Goal: Task Accomplishment & Management: Use online tool/utility

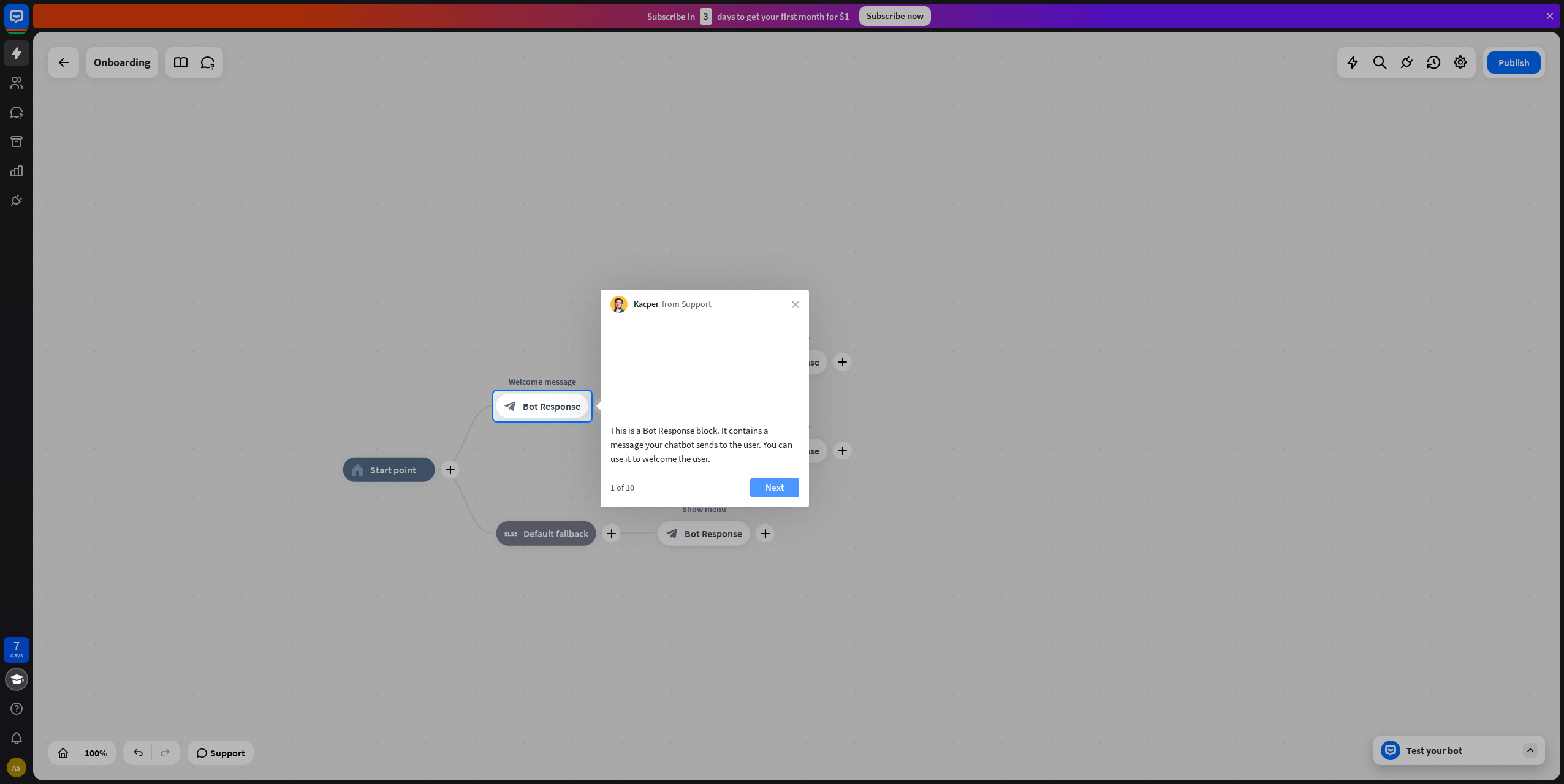
click at [787, 497] on button "Next" at bounding box center [775, 487] width 49 height 20
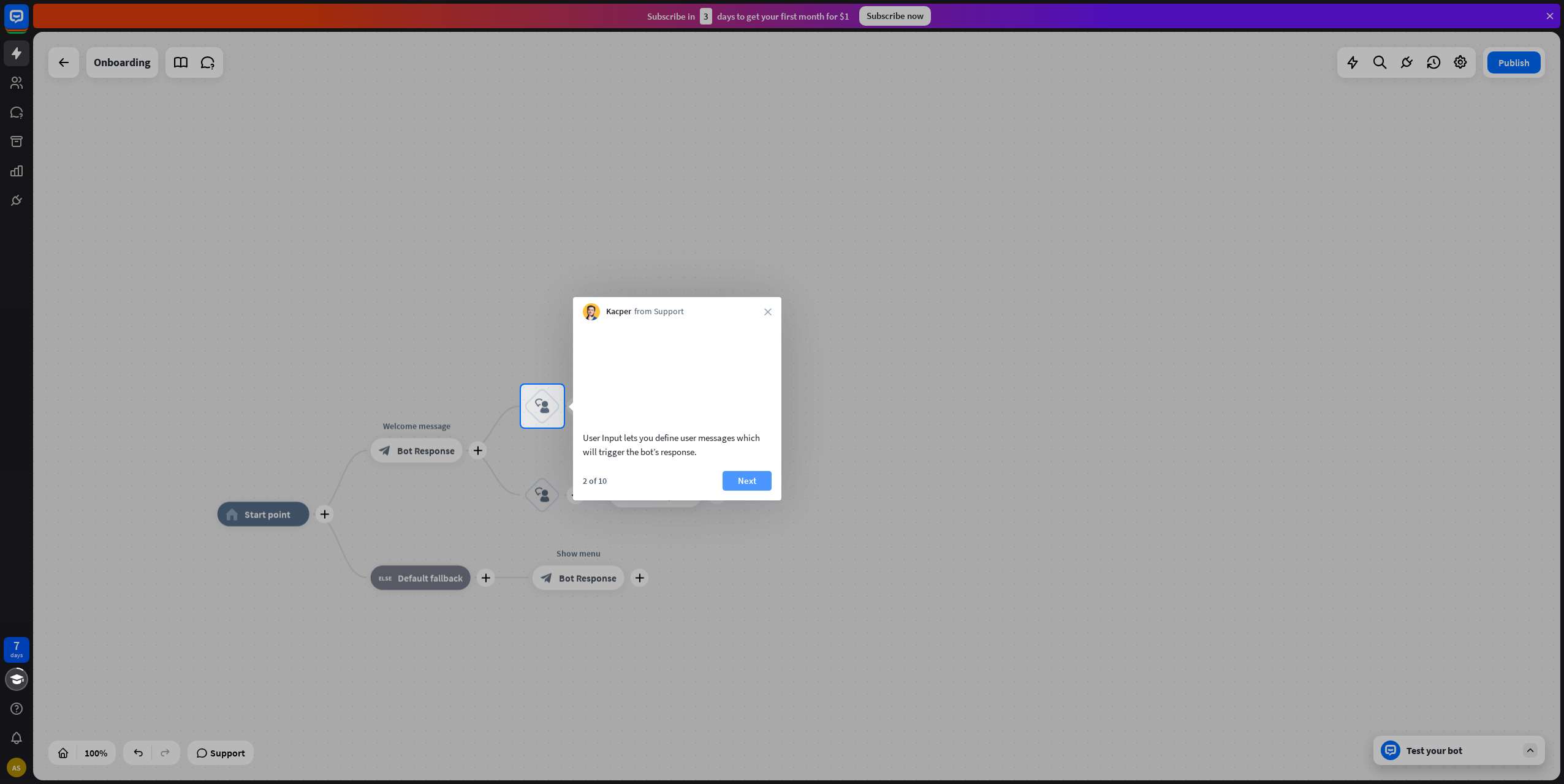
click at [764, 490] on button "Next" at bounding box center [747, 481] width 49 height 20
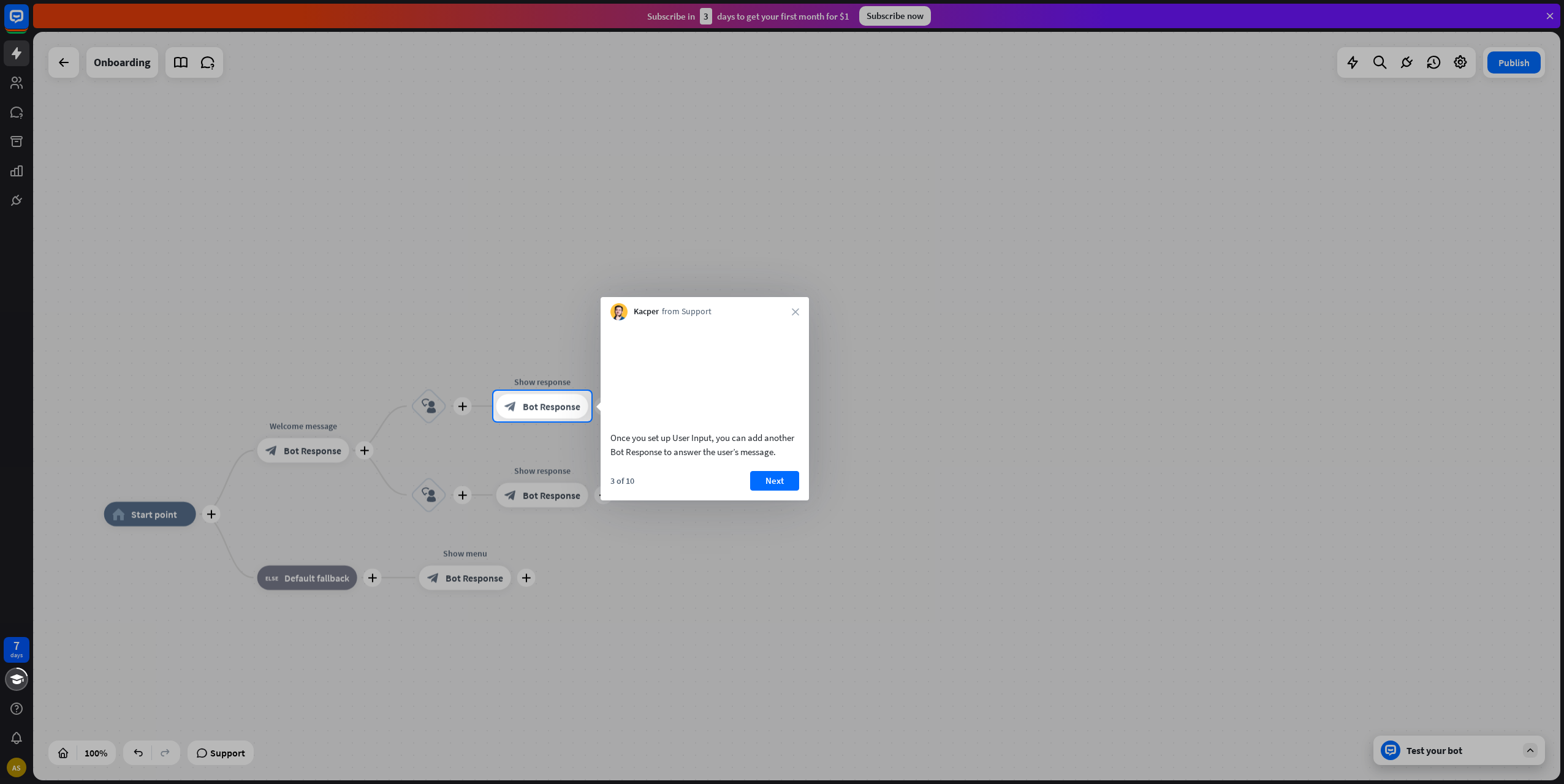
click at [764, 490] on button "Next" at bounding box center [775, 481] width 49 height 20
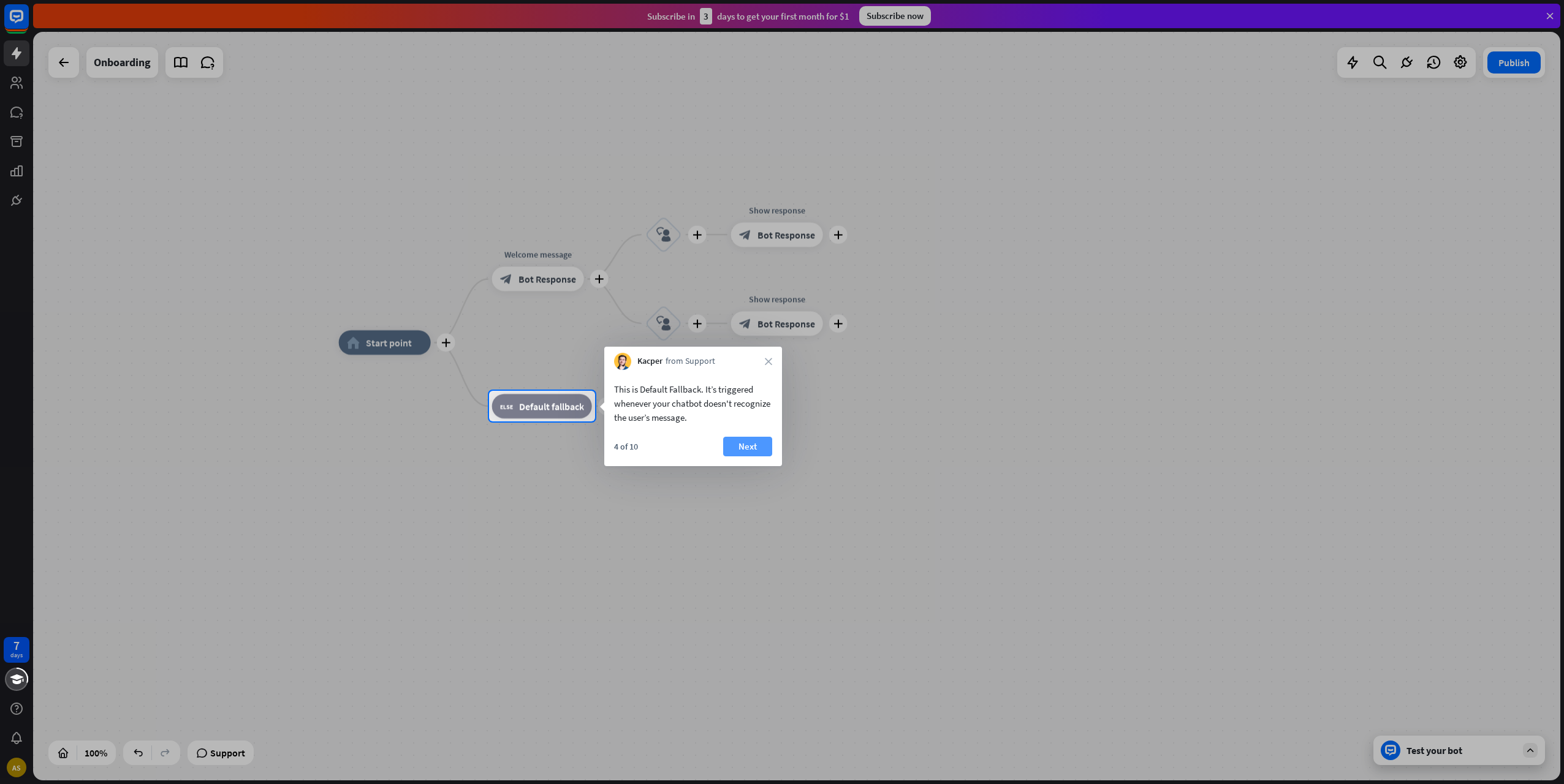
click at [746, 444] on button "Next" at bounding box center [748, 446] width 49 height 20
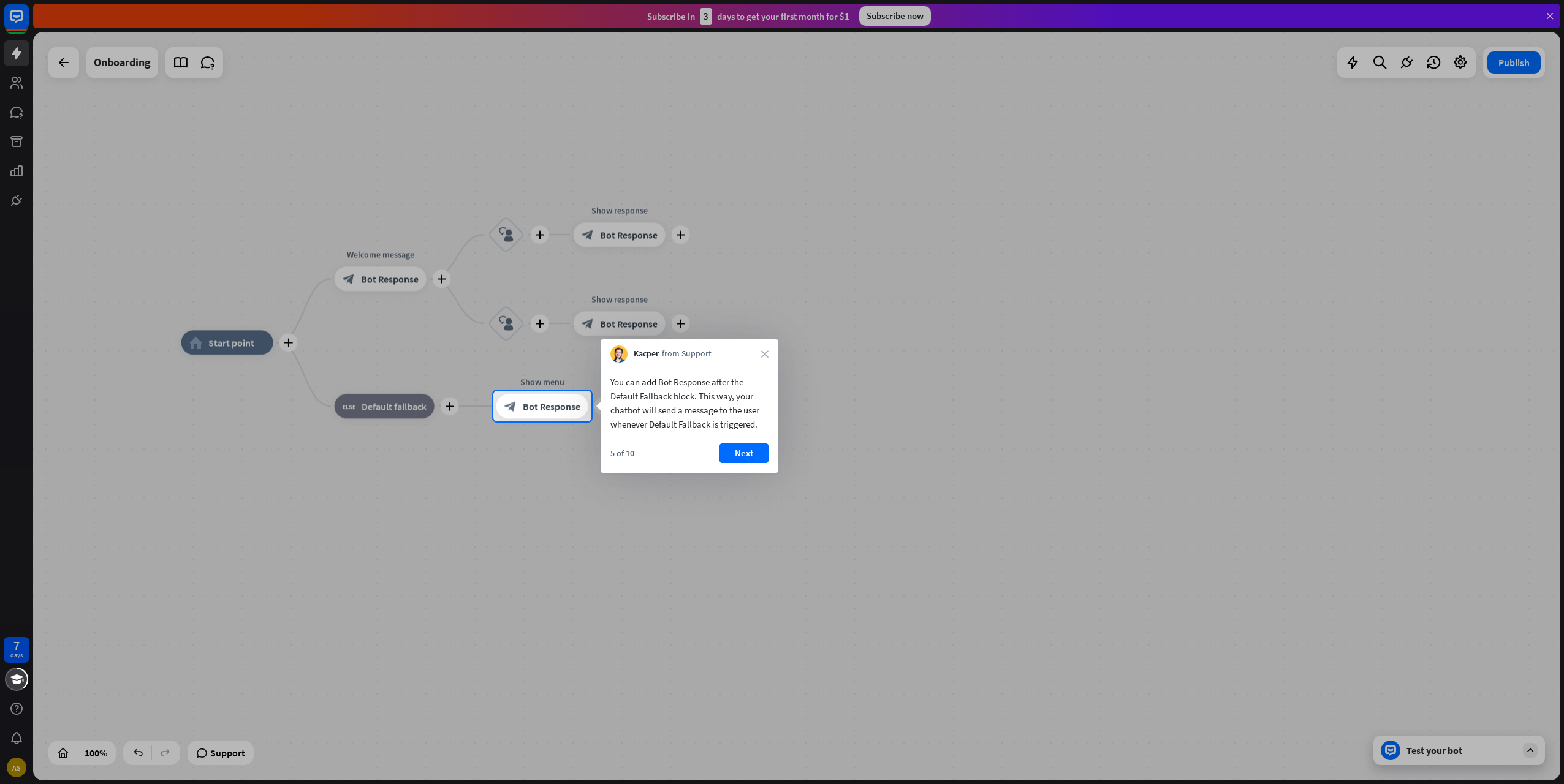
click at [746, 444] on button "Next" at bounding box center [744, 453] width 49 height 20
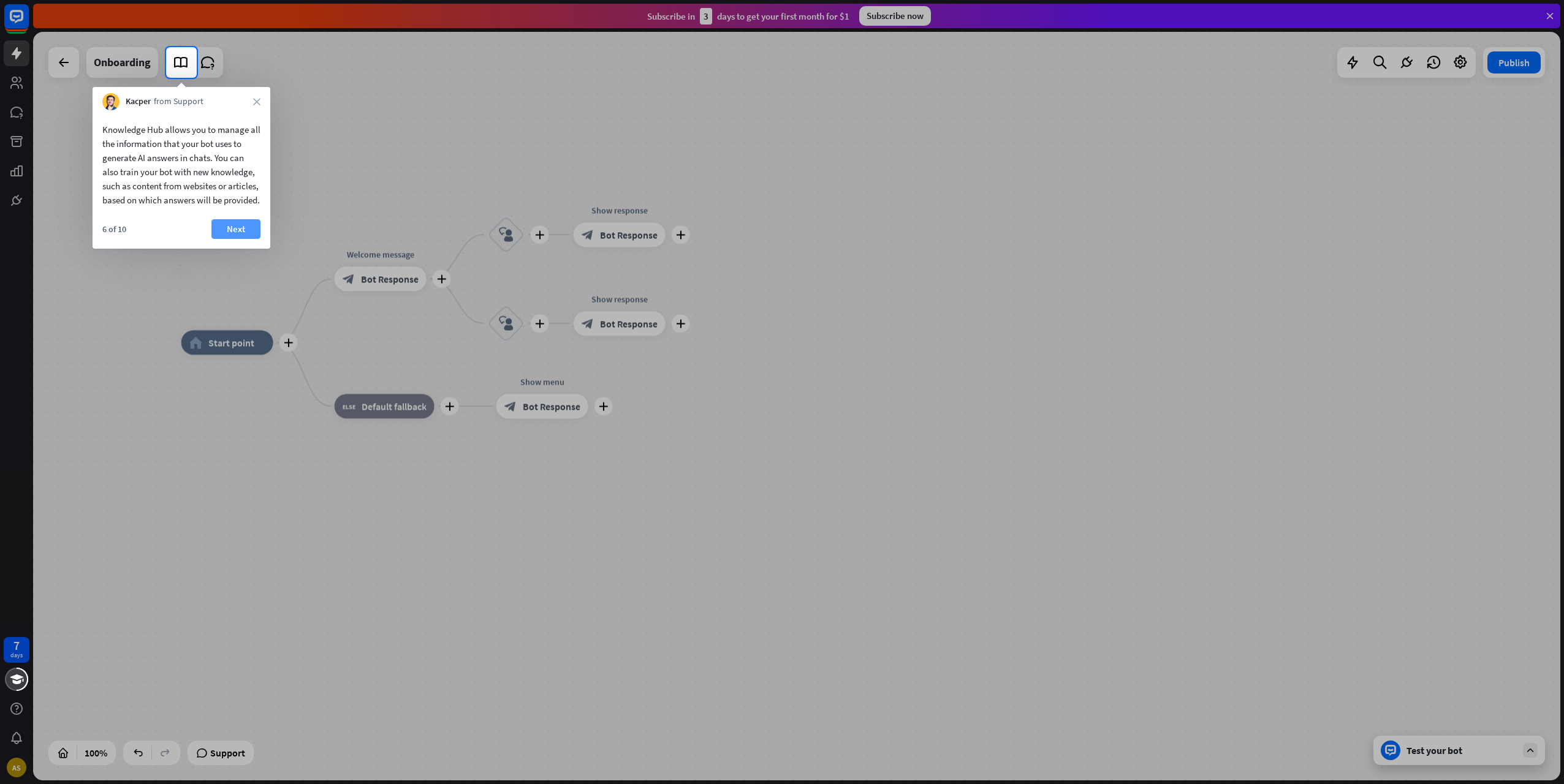
click at [245, 237] on button "Next" at bounding box center [236, 230] width 49 height 20
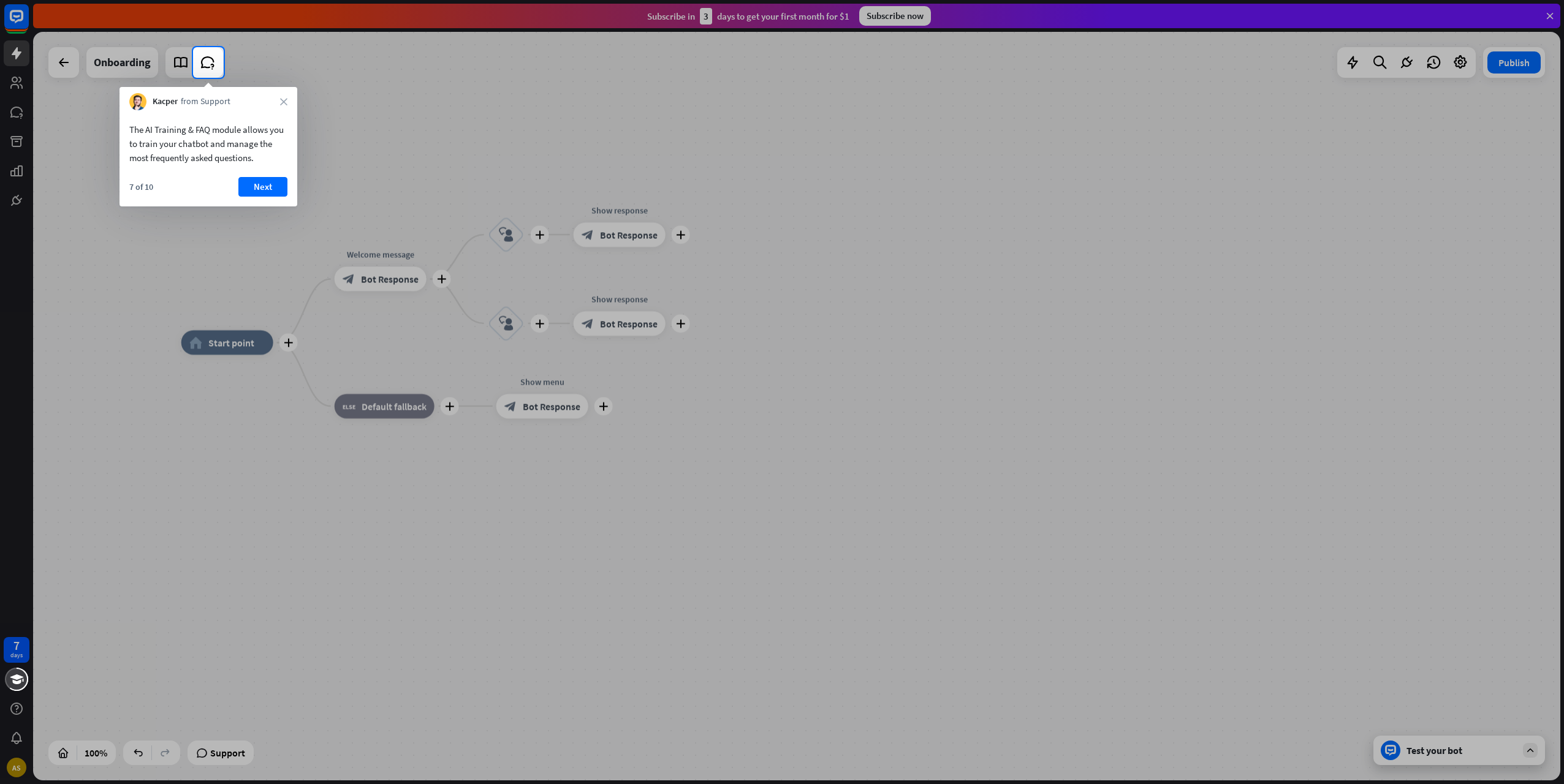
click at [262, 177] on div "The AI Training & FAQ module allows you to train your chatbot and manage the mo…" at bounding box center [209, 158] width 178 height 96
click at [262, 184] on button "Next" at bounding box center [263, 187] width 49 height 20
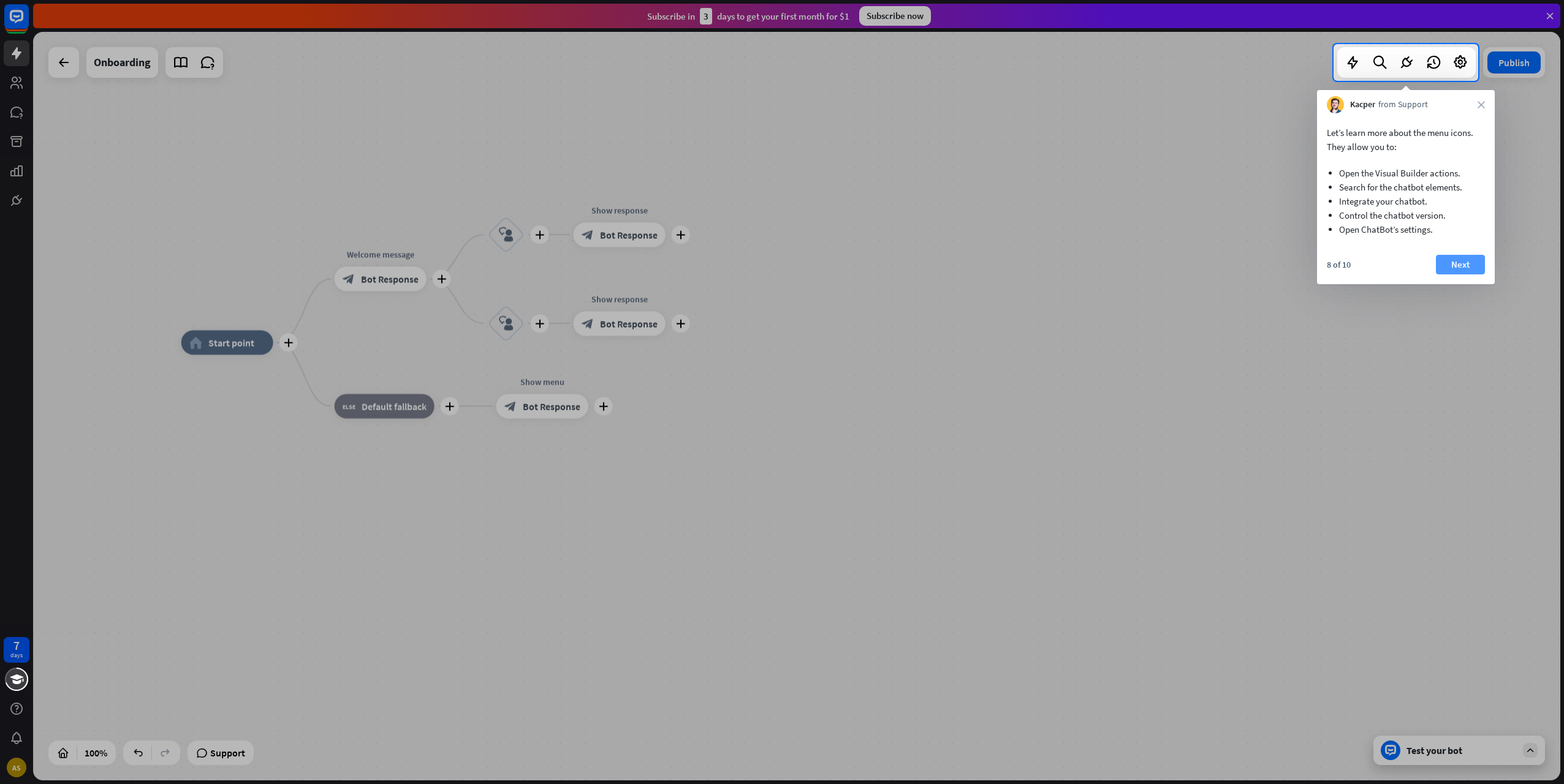
click at [1473, 267] on button "Next" at bounding box center [1460, 265] width 49 height 20
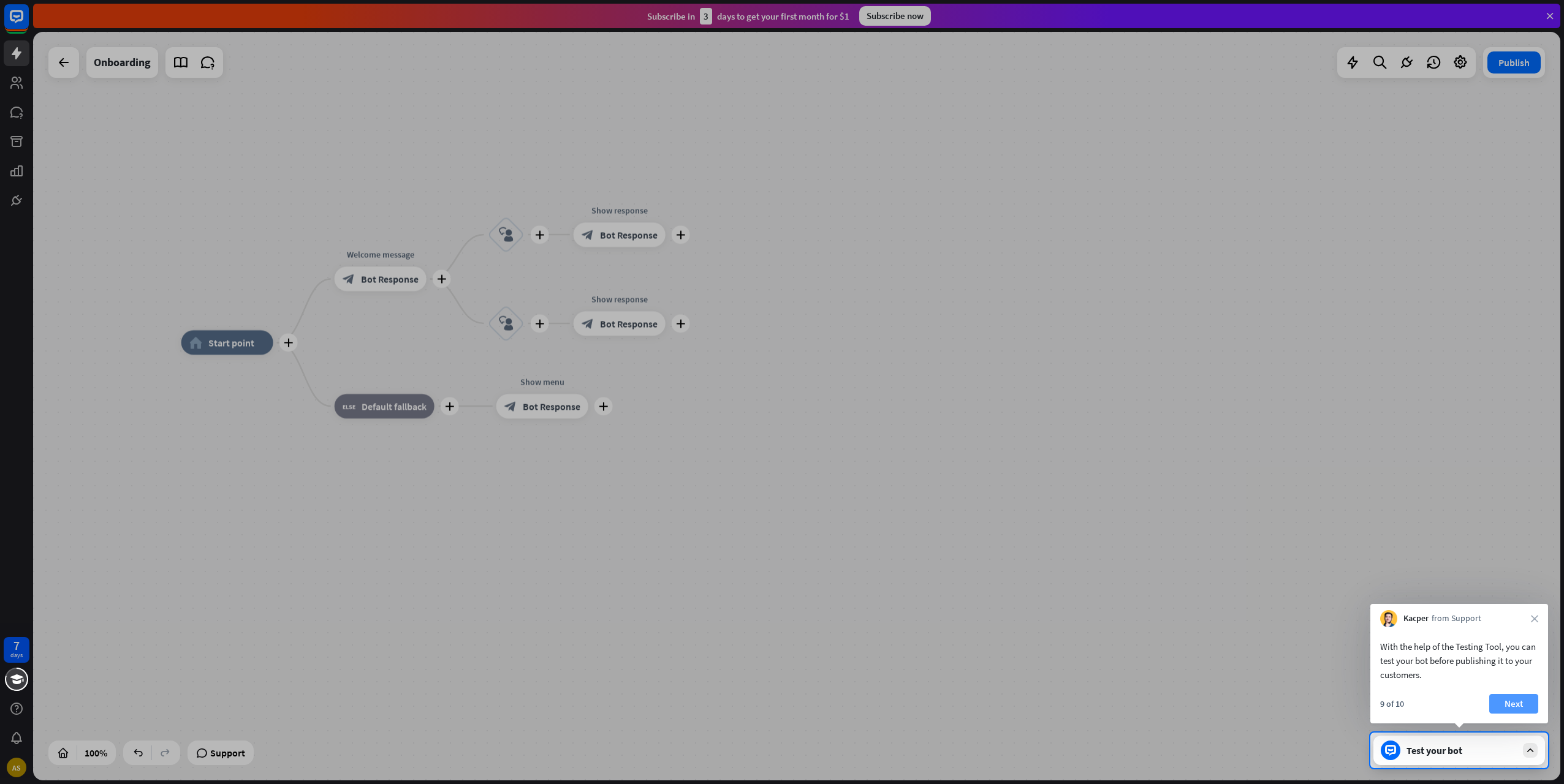
click at [1523, 706] on button "Next" at bounding box center [1513, 704] width 49 height 20
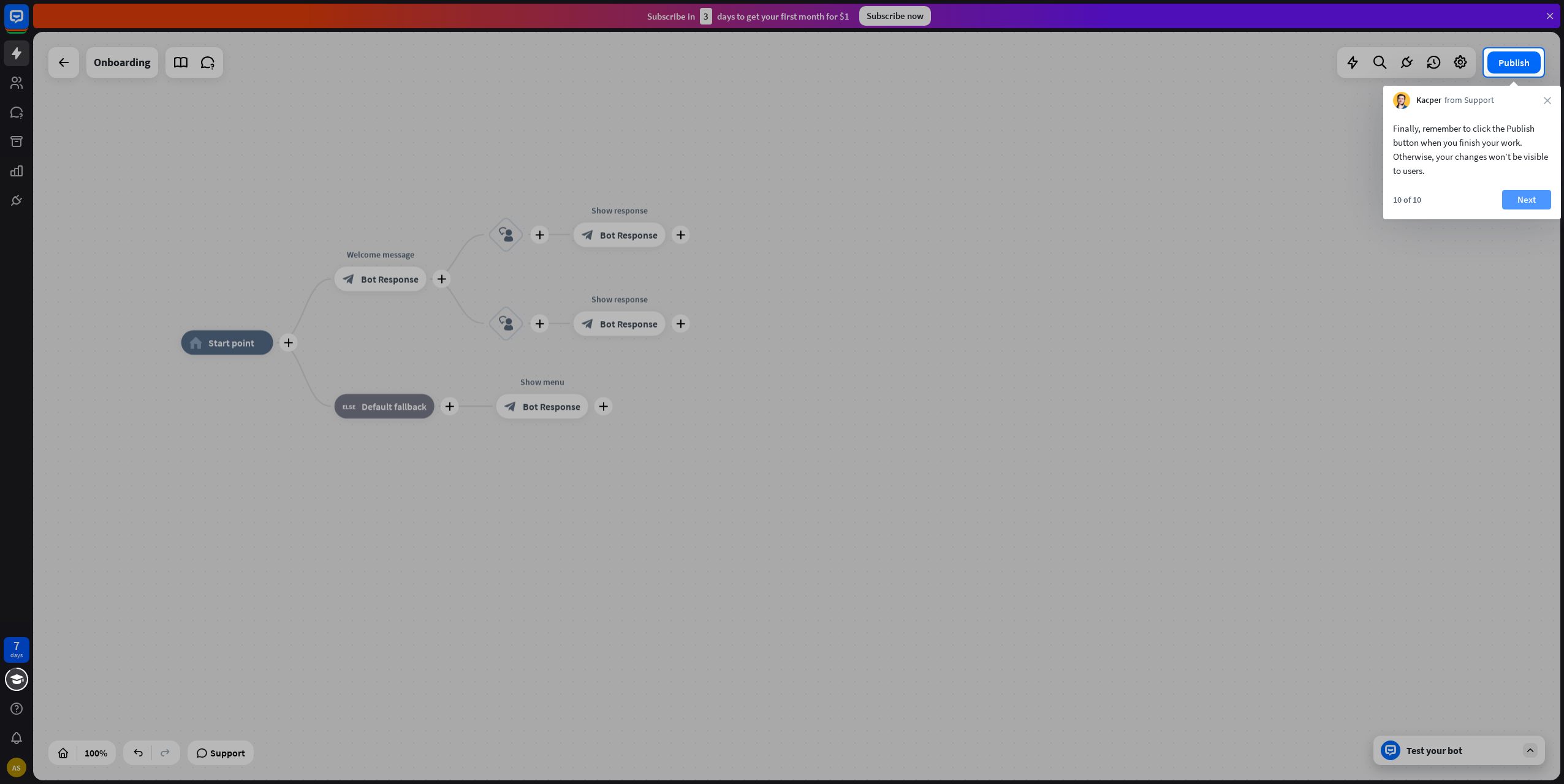
click at [1540, 199] on button "Next" at bounding box center [1526, 200] width 49 height 20
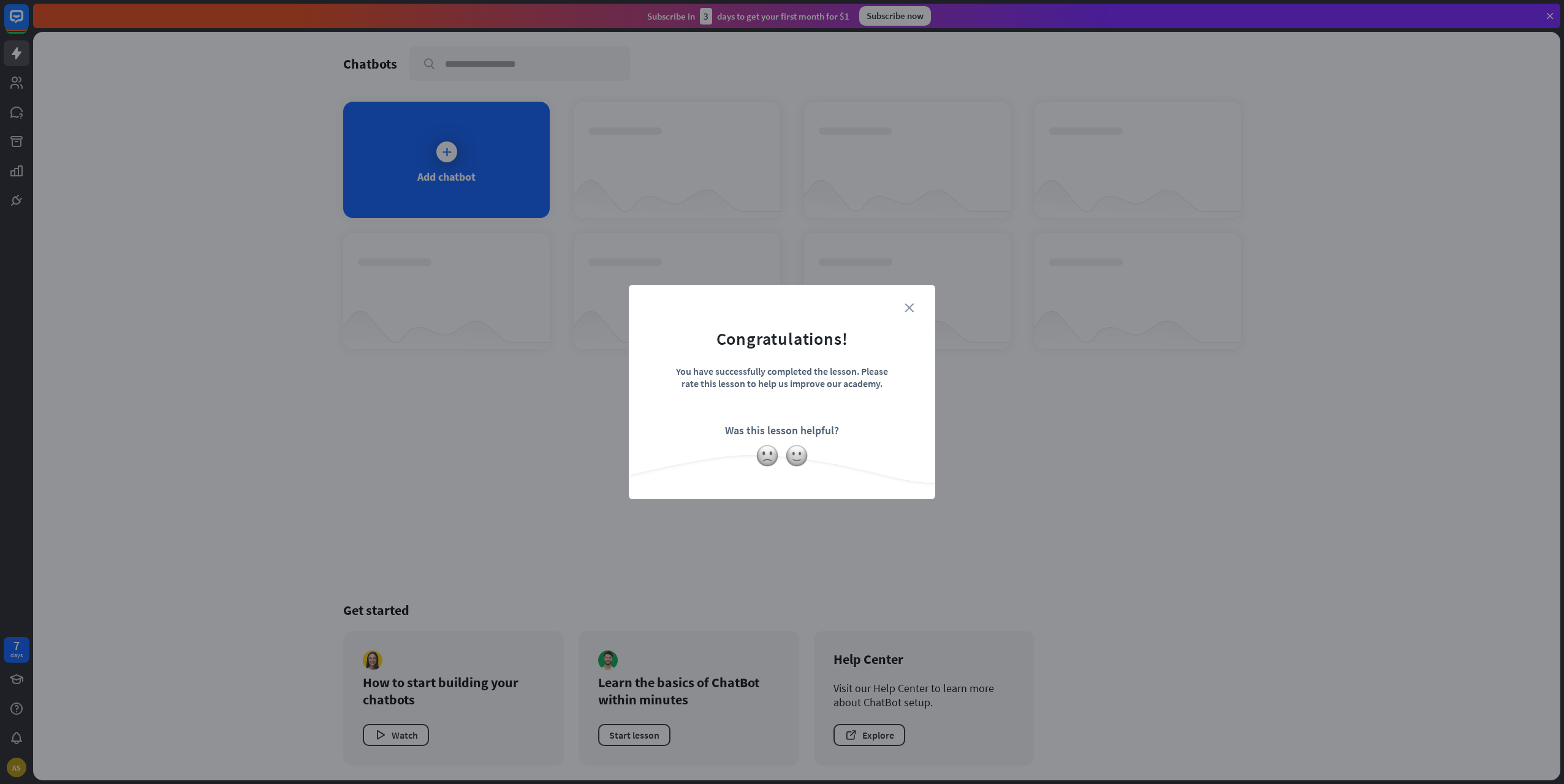
click at [907, 306] on icon "close" at bounding box center [908, 308] width 9 height 9
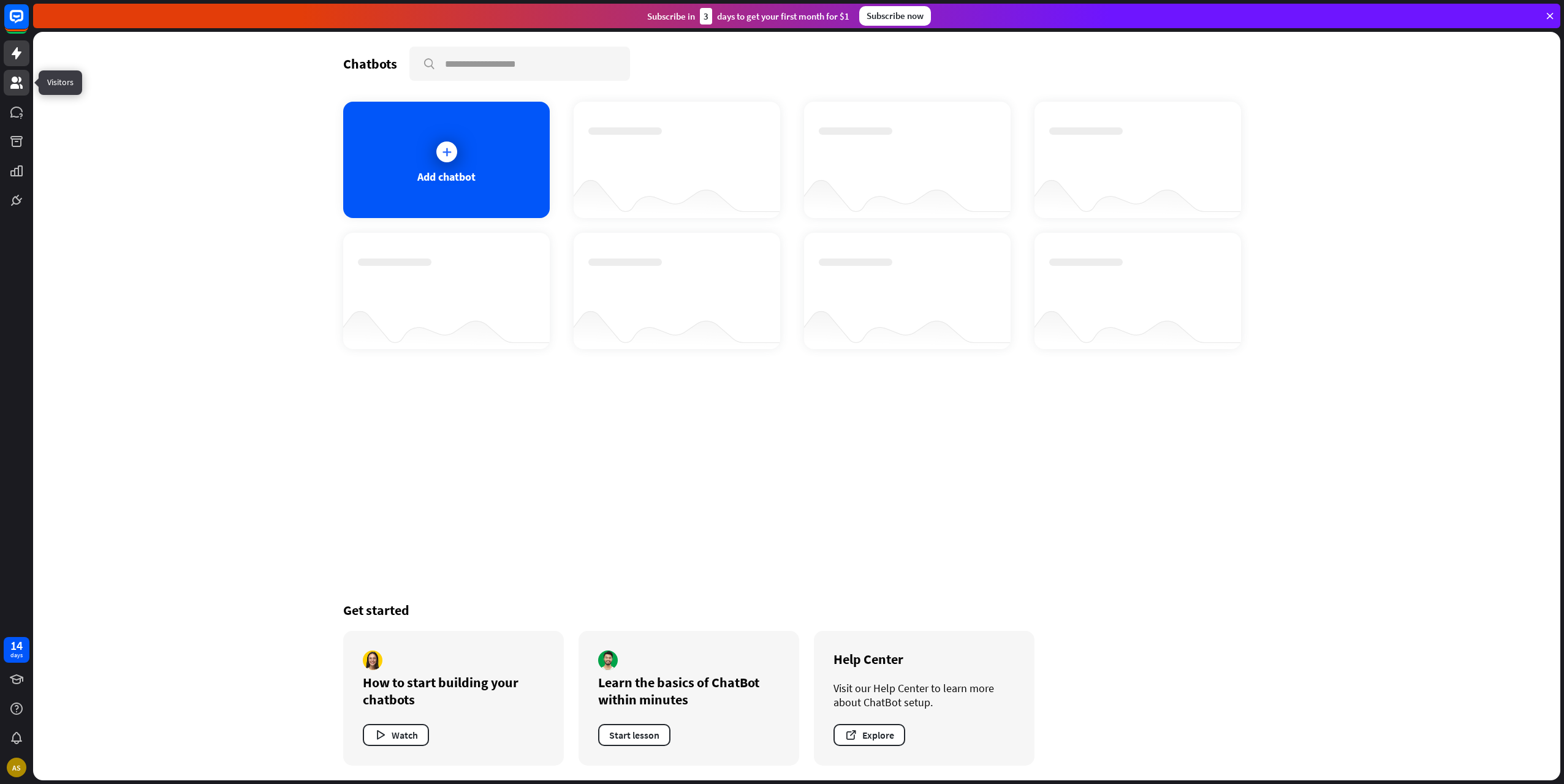
click at [15, 93] on link at bounding box center [17, 83] width 26 height 26
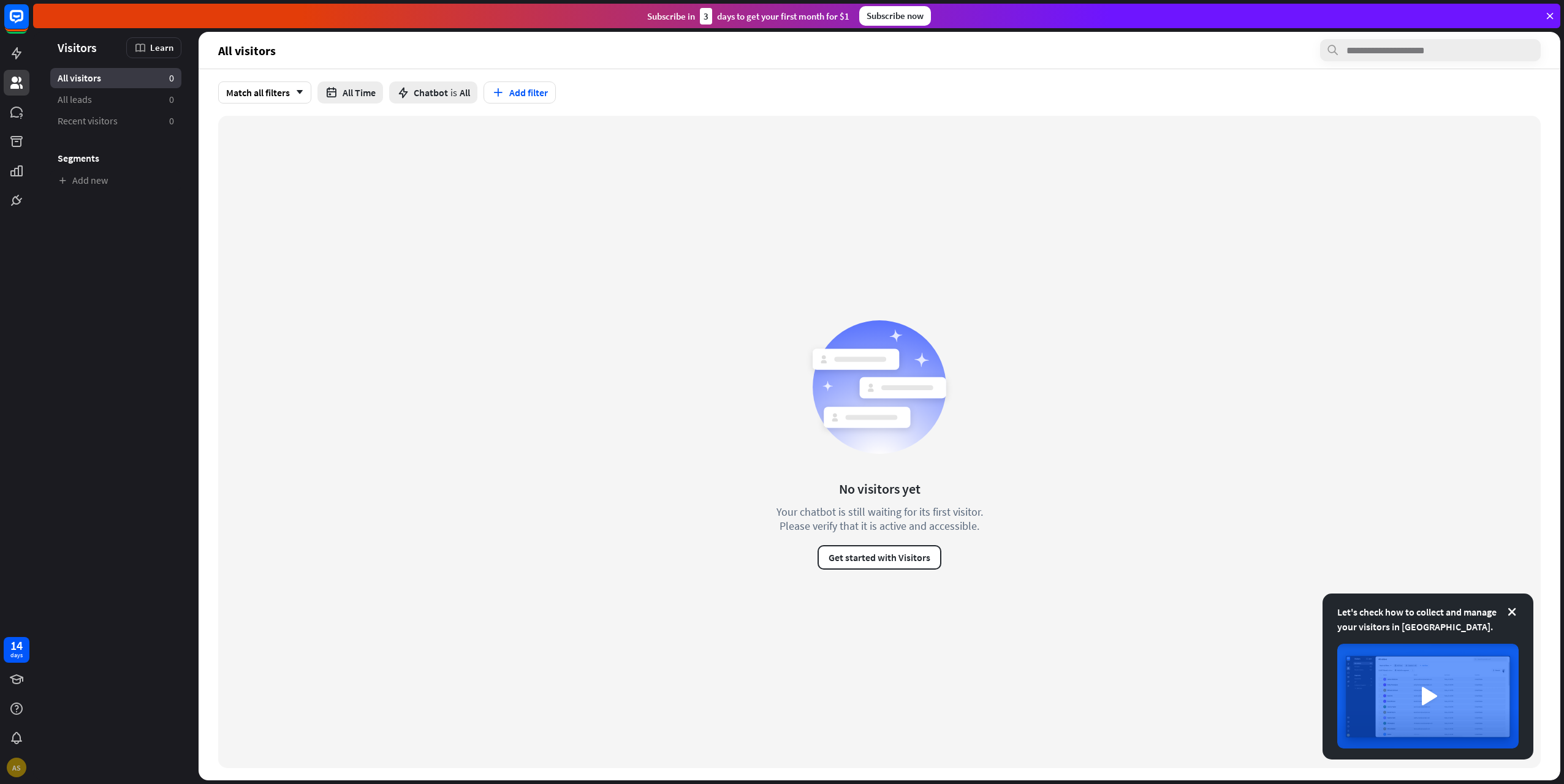
click at [21, 771] on div "AS" at bounding box center [17, 768] width 20 height 20
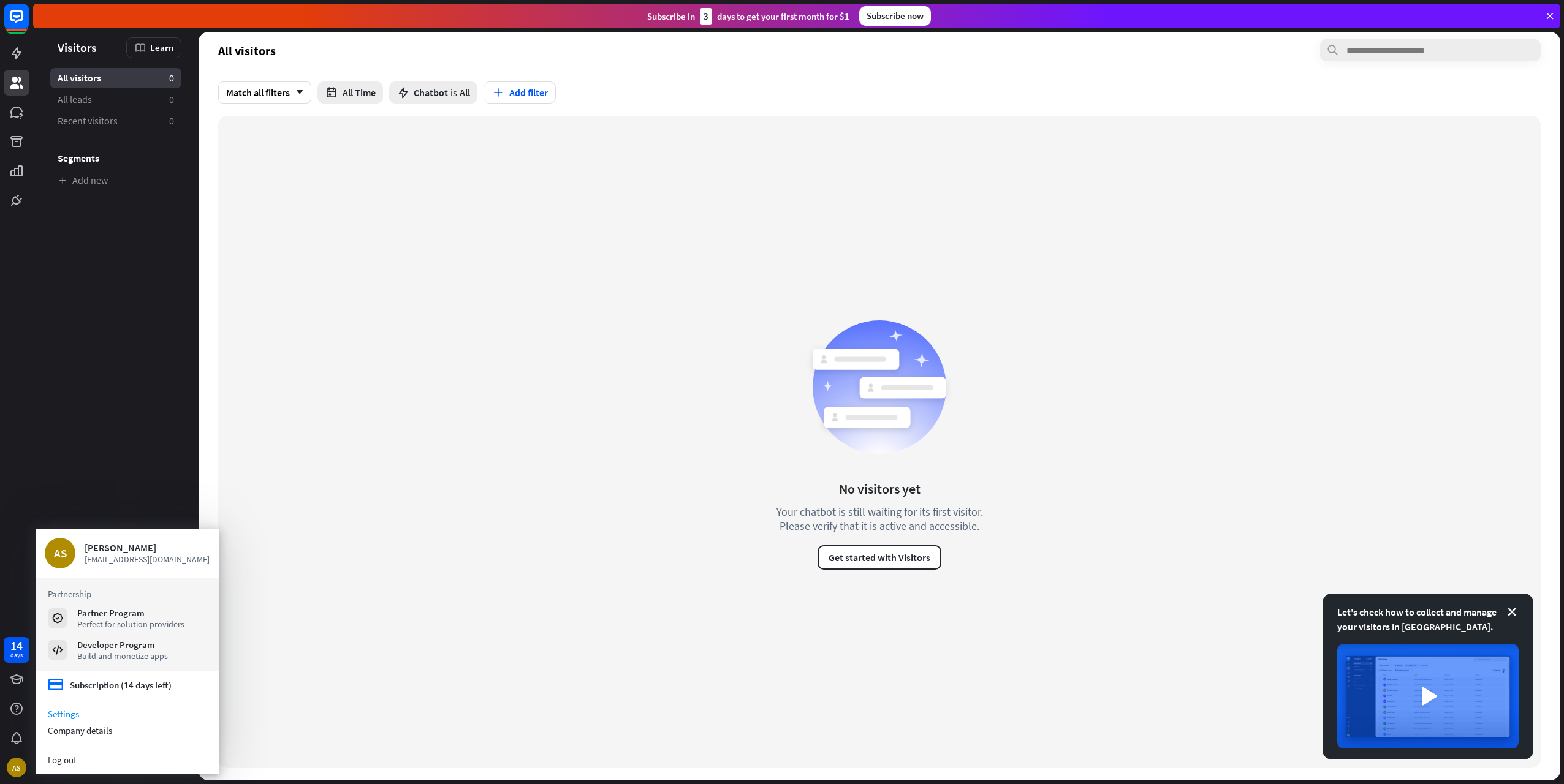
click at [77, 709] on link "Settings" at bounding box center [128, 713] width 184 height 17
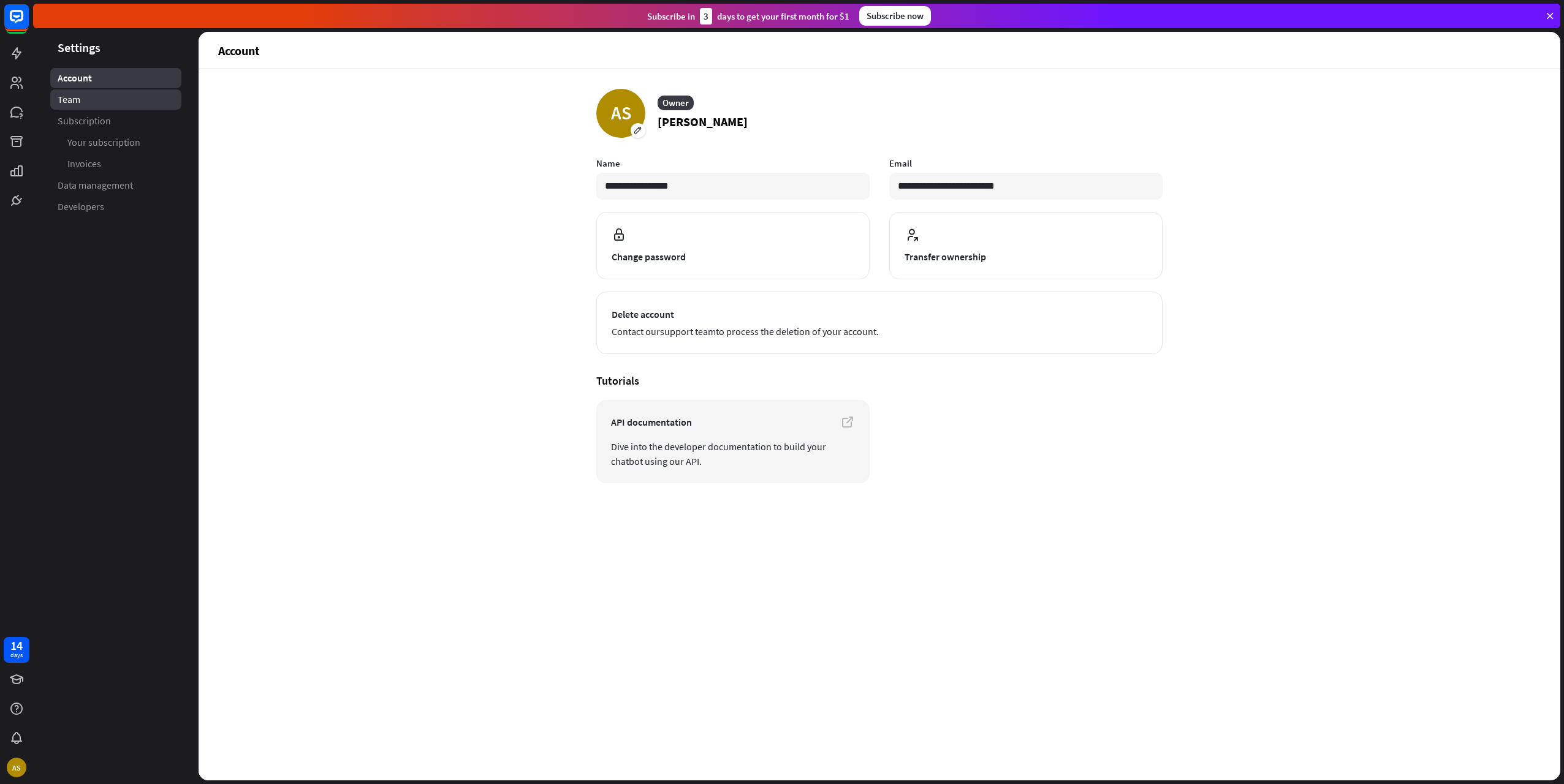
click at [119, 101] on link "Team" at bounding box center [115, 100] width 131 height 20
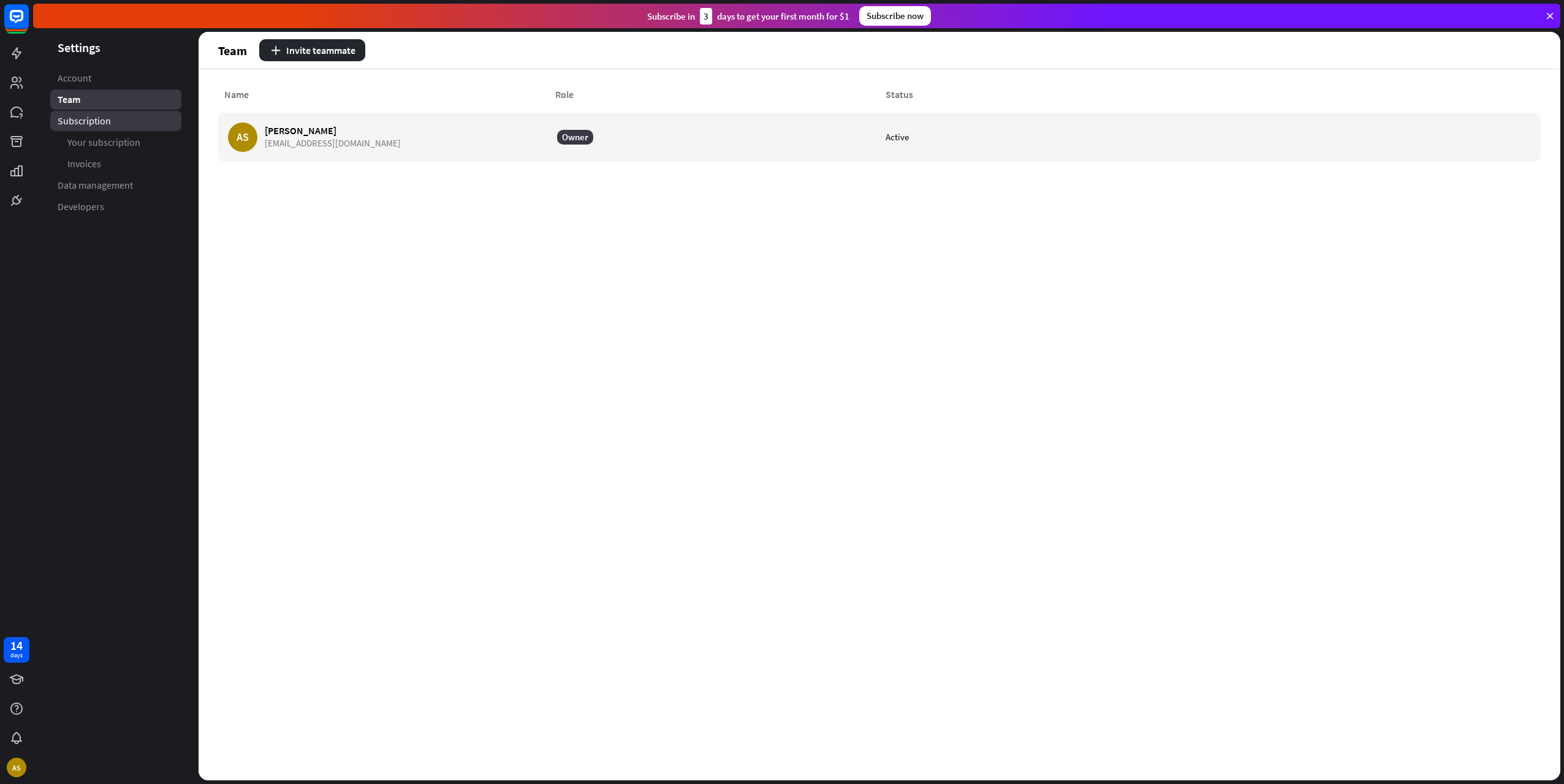
click at [113, 115] on link "Subscription" at bounding box center [115, 121] width 131 height 20
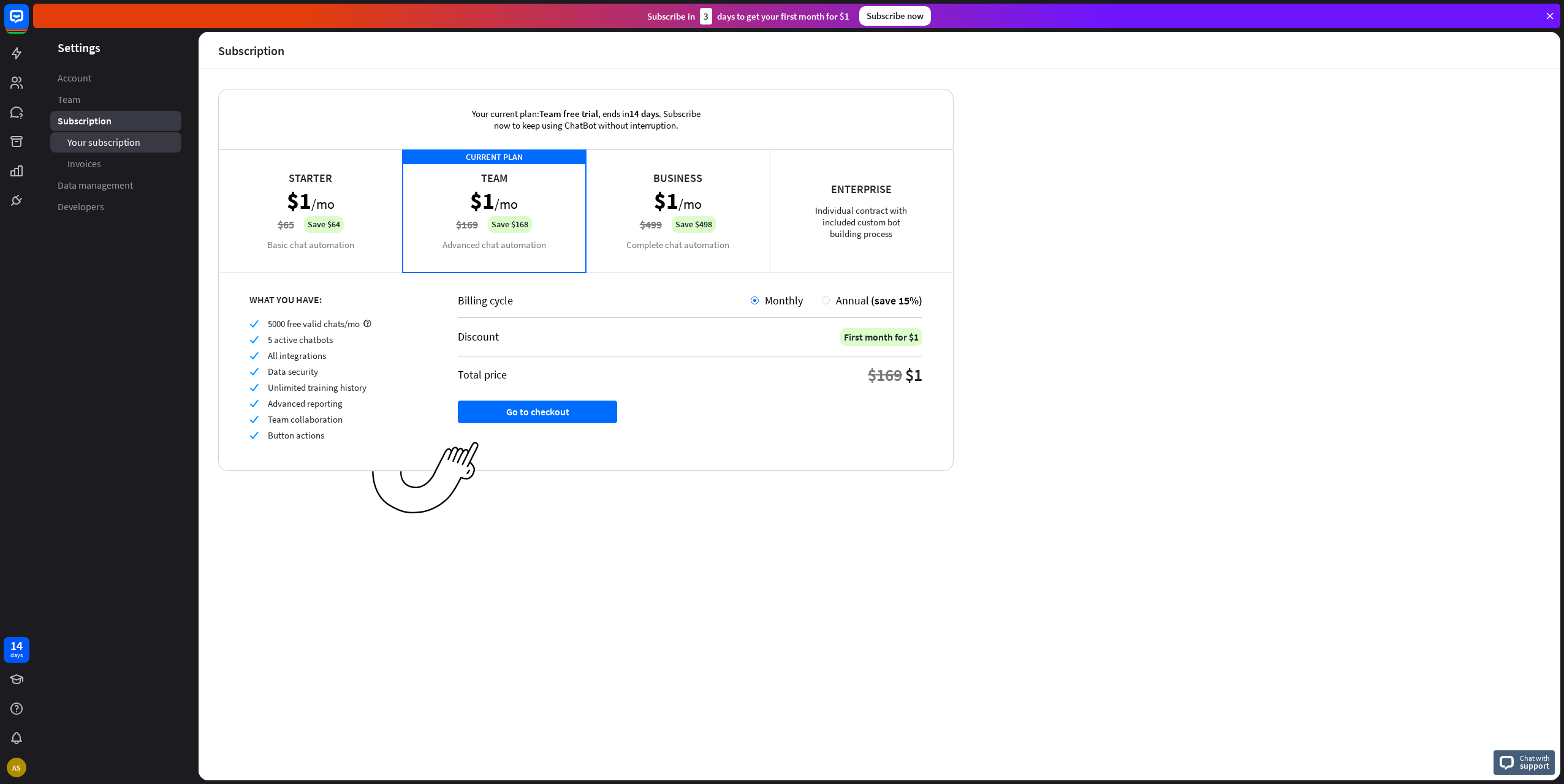
click at [110, 138] on span "Your subscription" at bounding box center [103, 142] width 73 height 13
click at [106, 164] on link "Invoices" at bounding box center [115, 164] width 131 height 20
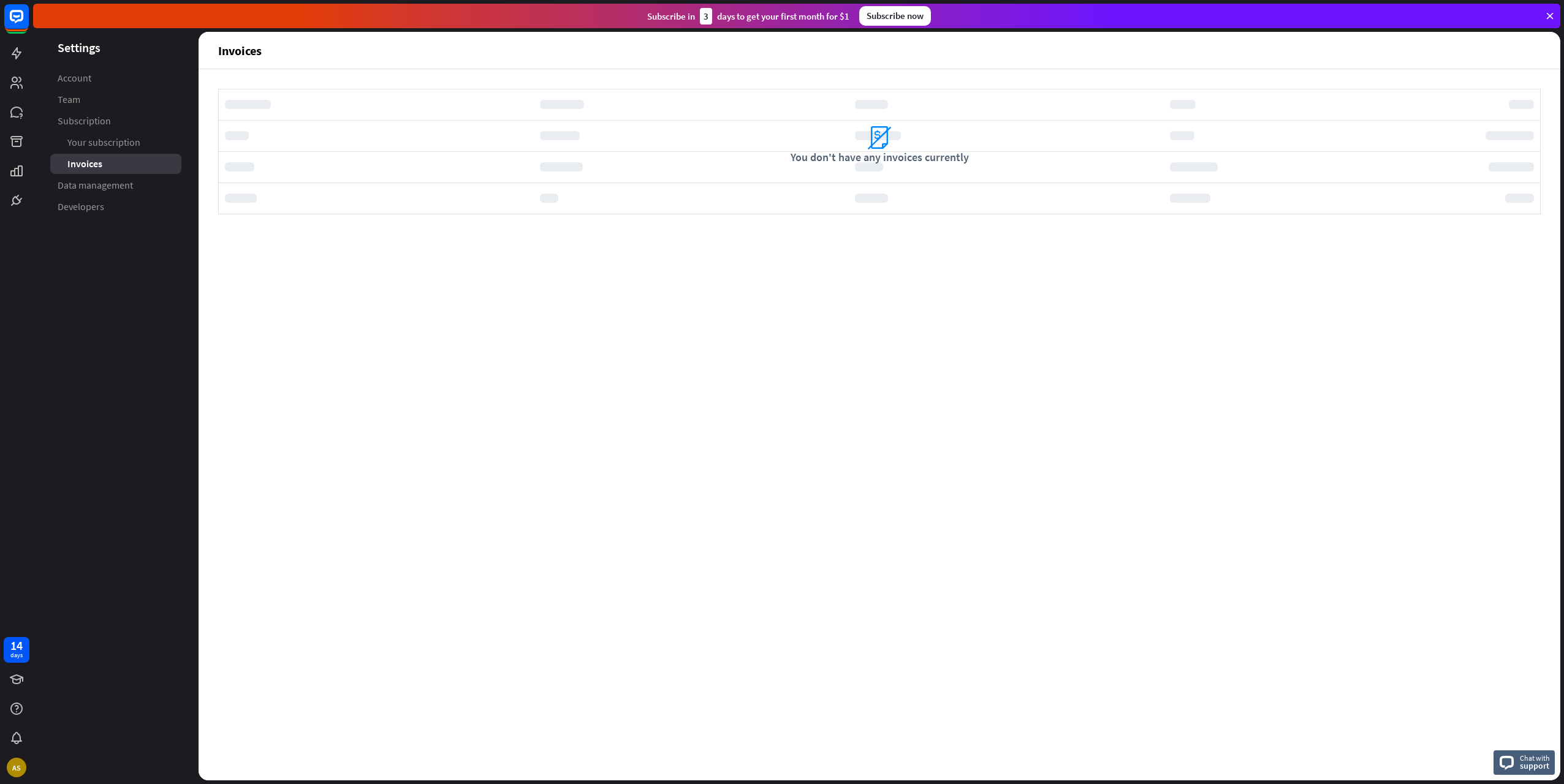
click at [109, 189] on span "Data management" at bounding box center [95, 185] width 75 height 13
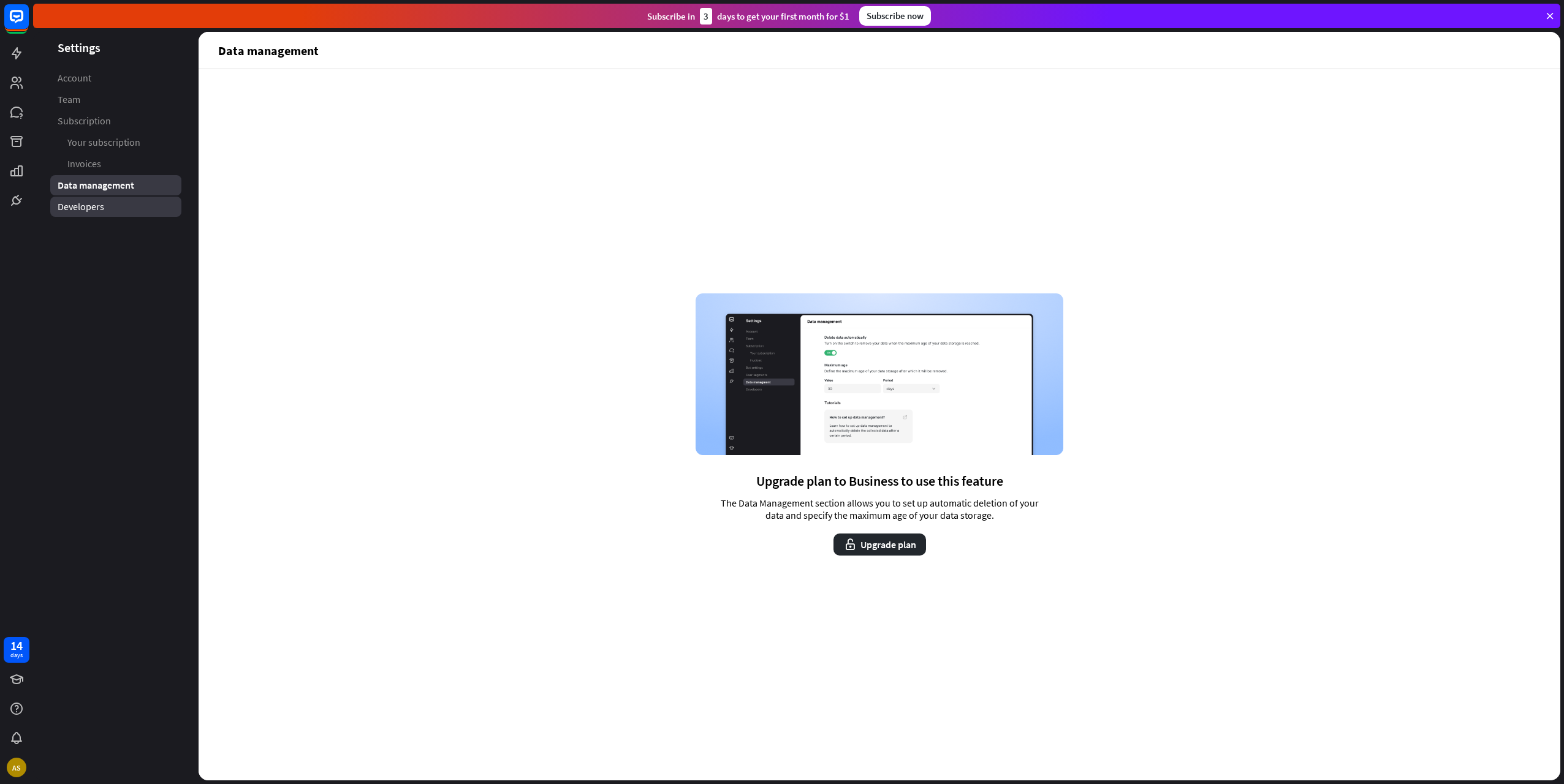
click at [109, 212] on link "Developers" at bounding box center [115, 207] width 131 height 20
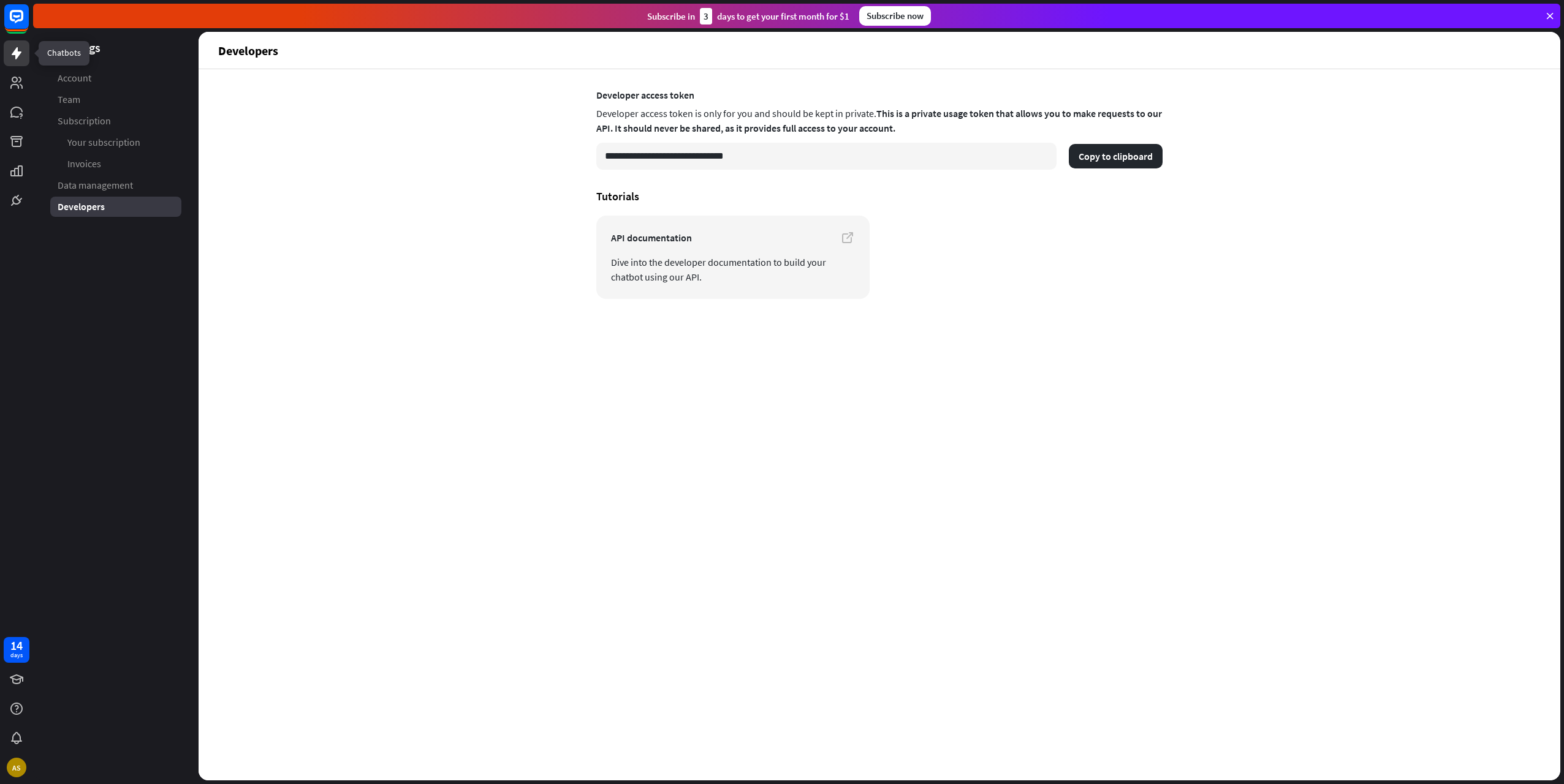
click at [26, 53] on link at bounding box center [17, 53] width 26 height 26
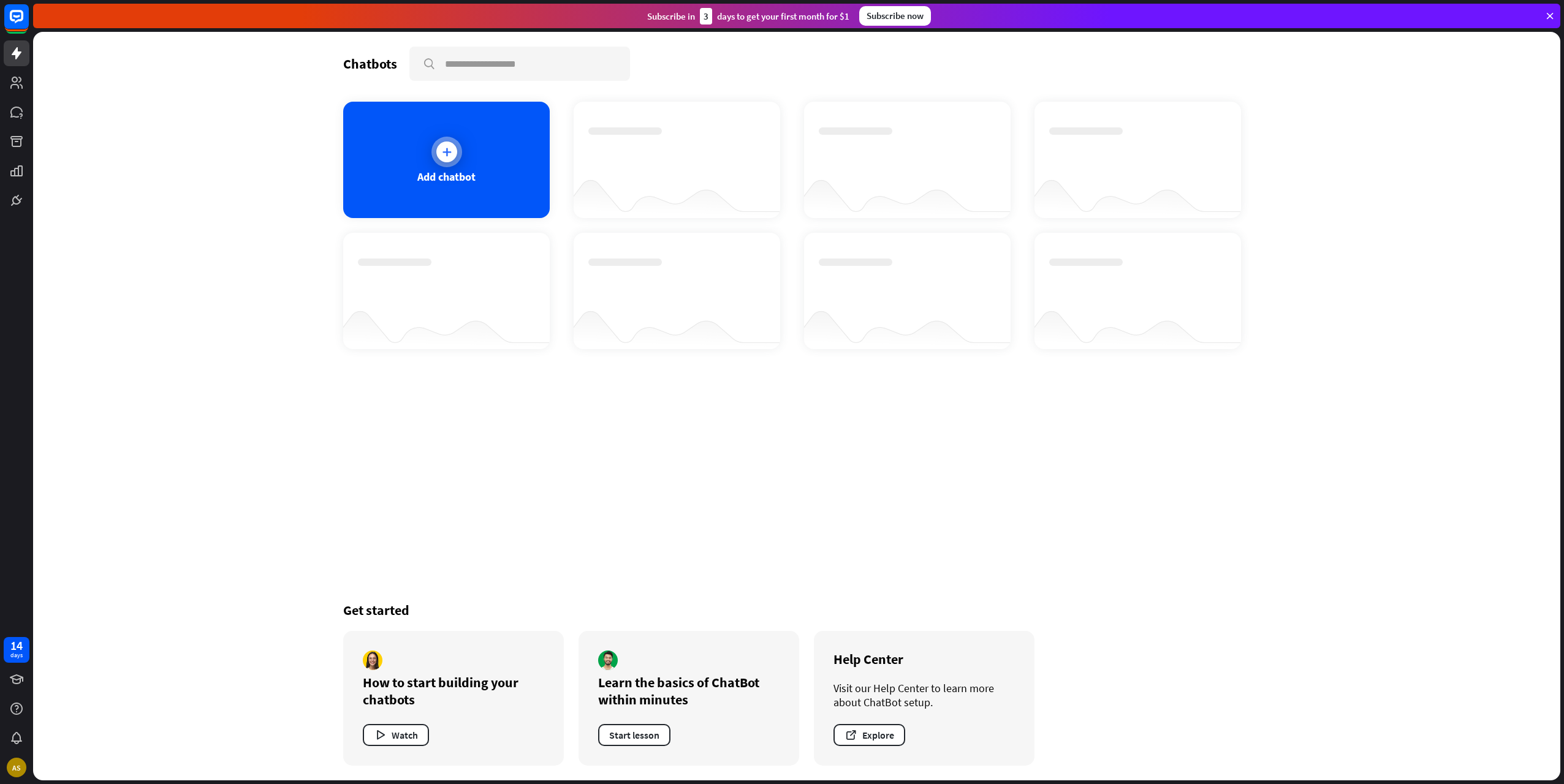
click at [440, 142] on div at bounding box center [447, 152] width 31 height 31
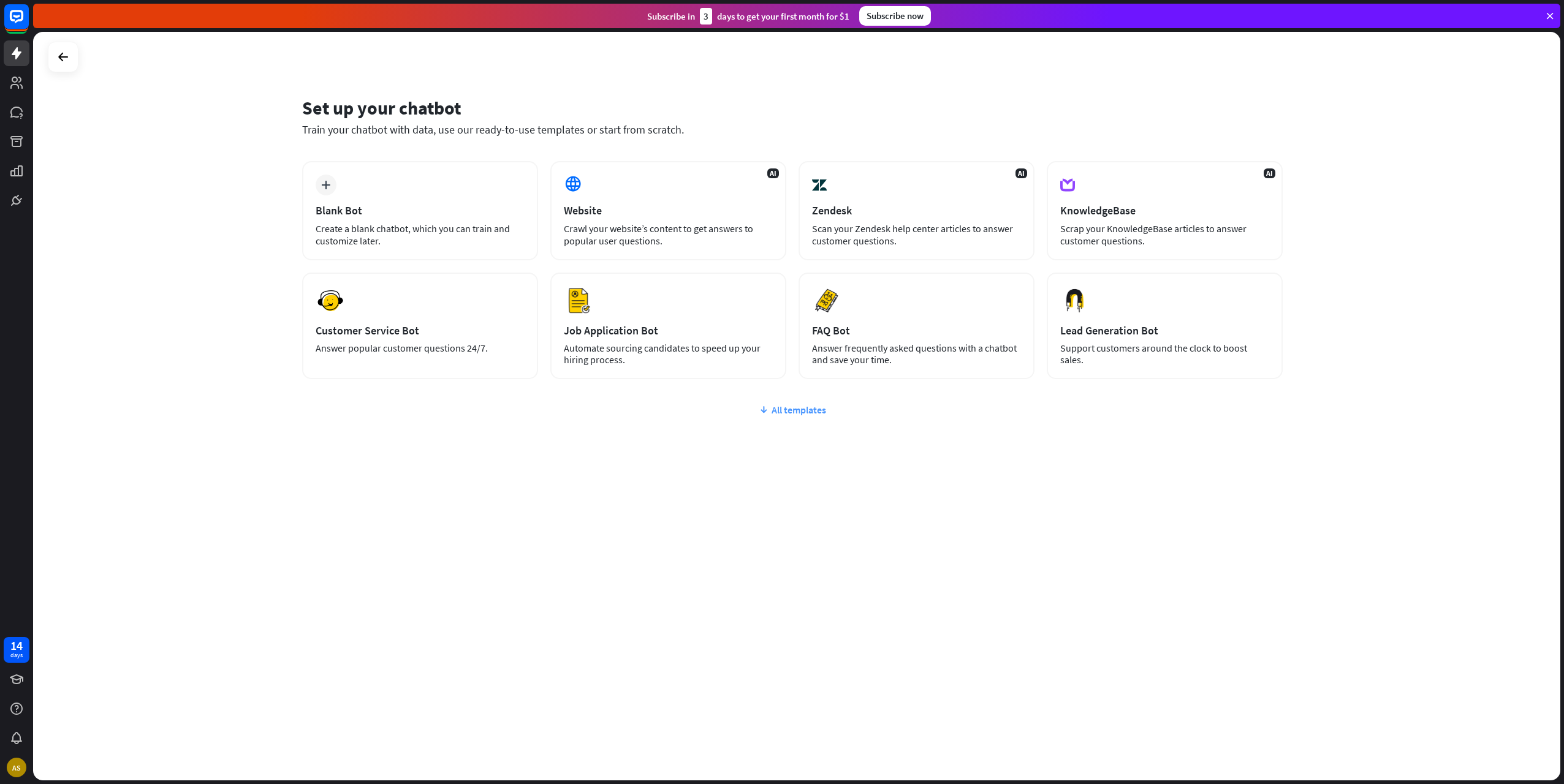
click at [790, 413] on div "All templates" at bounding box center [791, 409] width 980 height 12
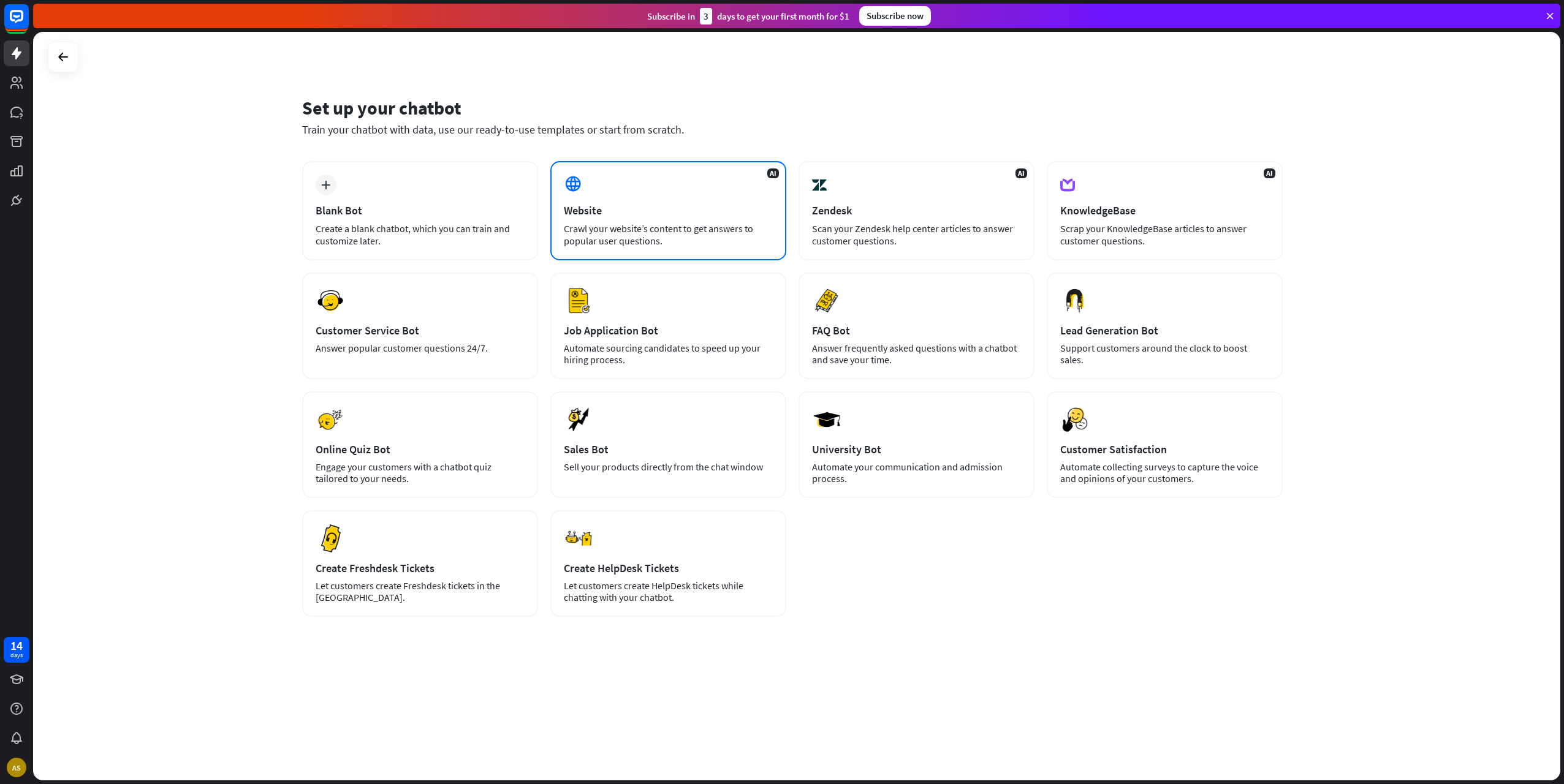
click at [630, 179] on div "AI Website Crawl your website’s content to get answers to popular user question…" at bounding box center [669, 210] width 236 height 99
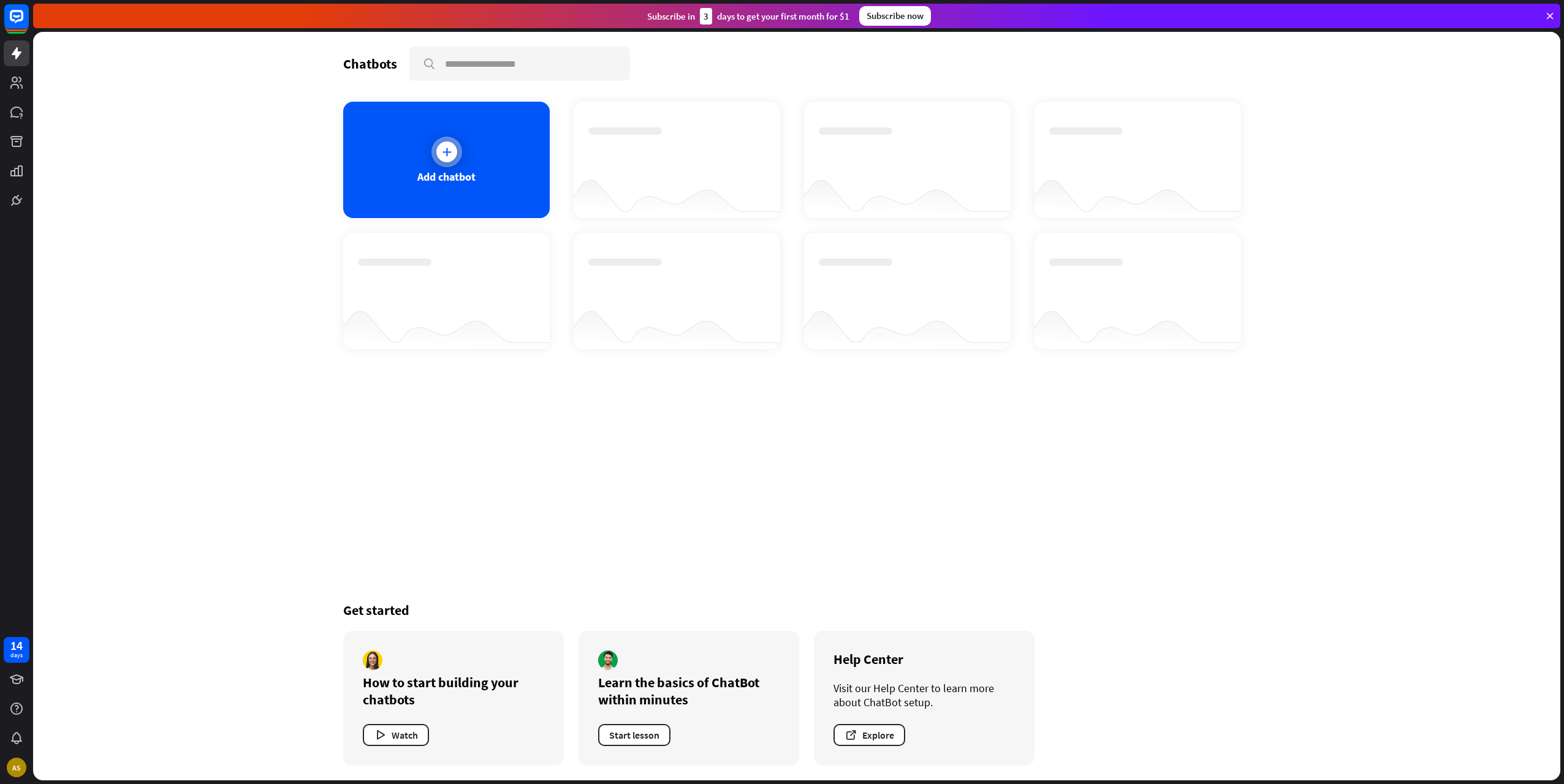
click at [479, 137] on div "Add chatbot" at bounding box center [446, 160] width 207 height 117
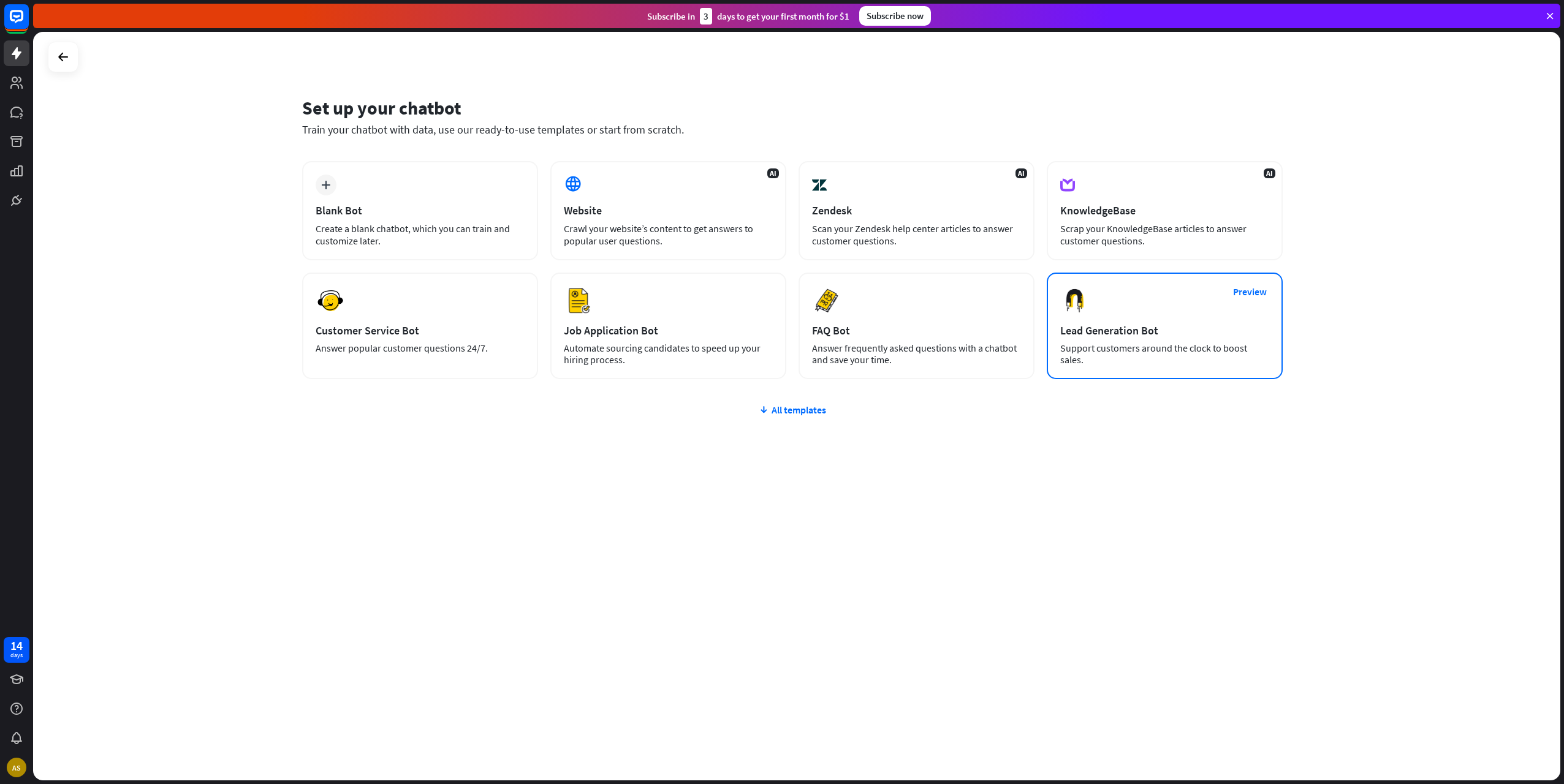
click at [1194, 321] on div "Preview Lead Generation Bot Support customers around the clock to boost sales." at bounding box center [1164, 326] width 236 height 107
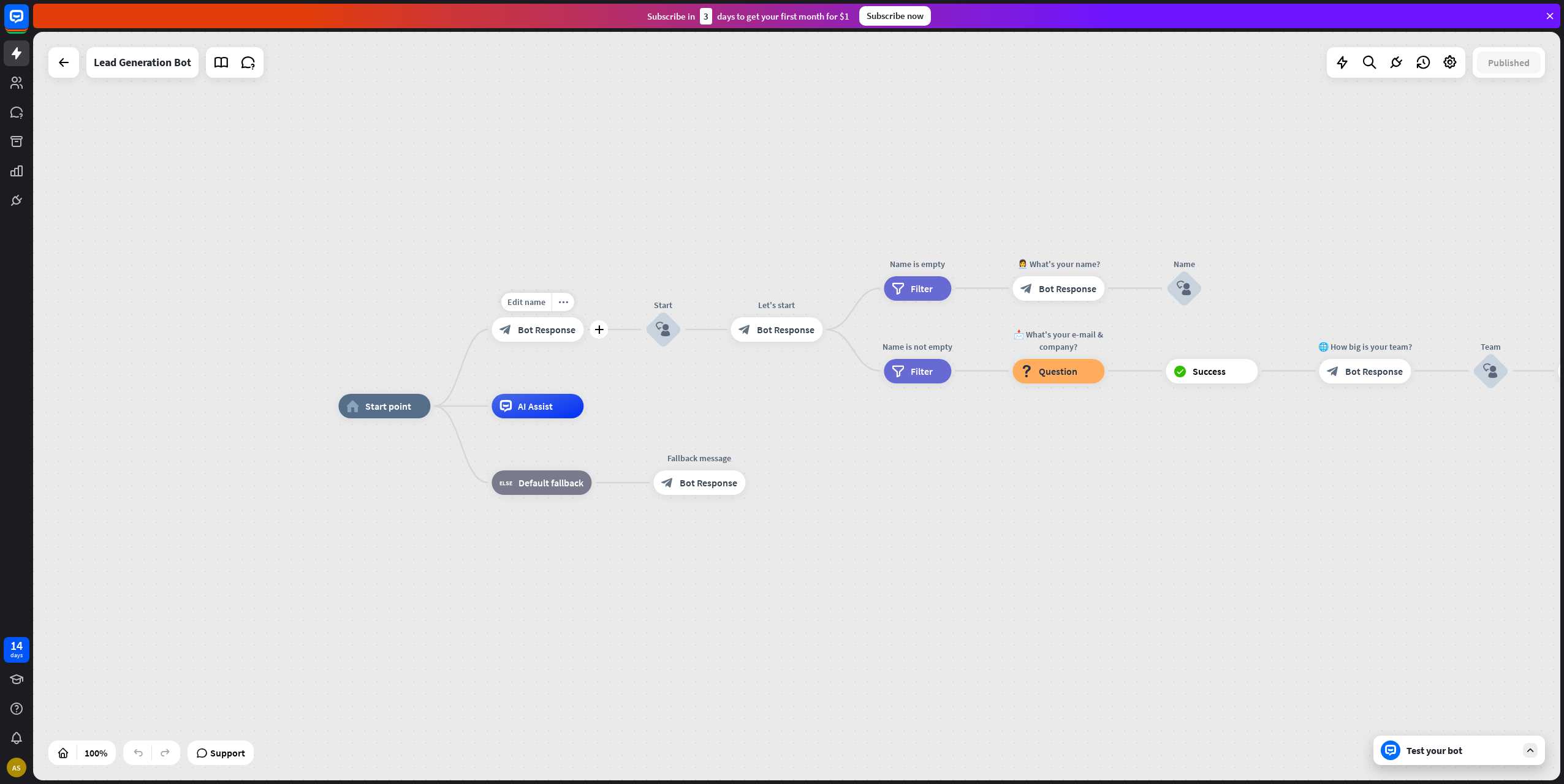
click at [558, 337] on div "block_bot_response Bot Response" at bounding box center [538, 330] width 92 height 25
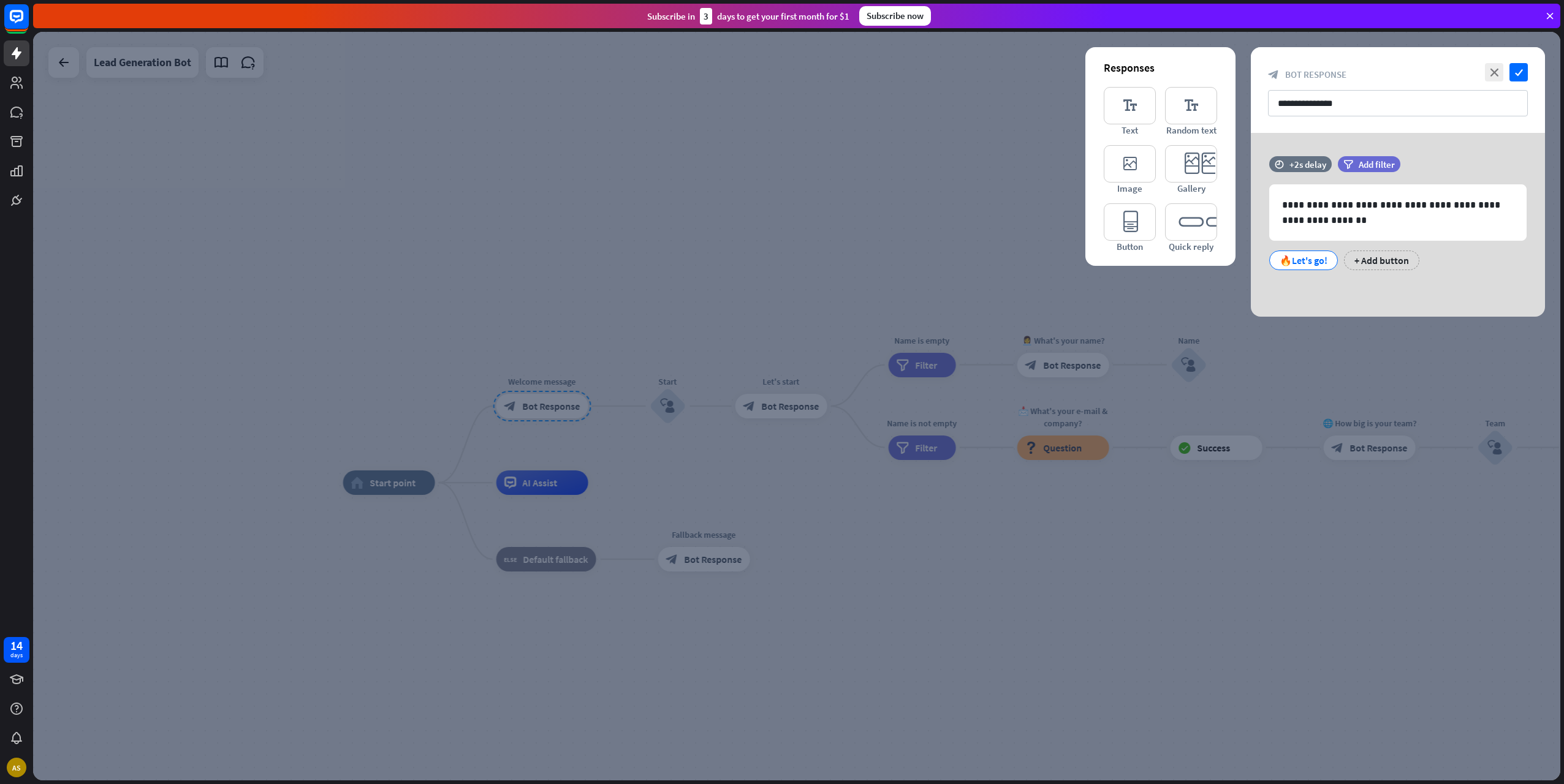
click at [673, 232] on div at bounding box center [796, 405] width 1527 height 748
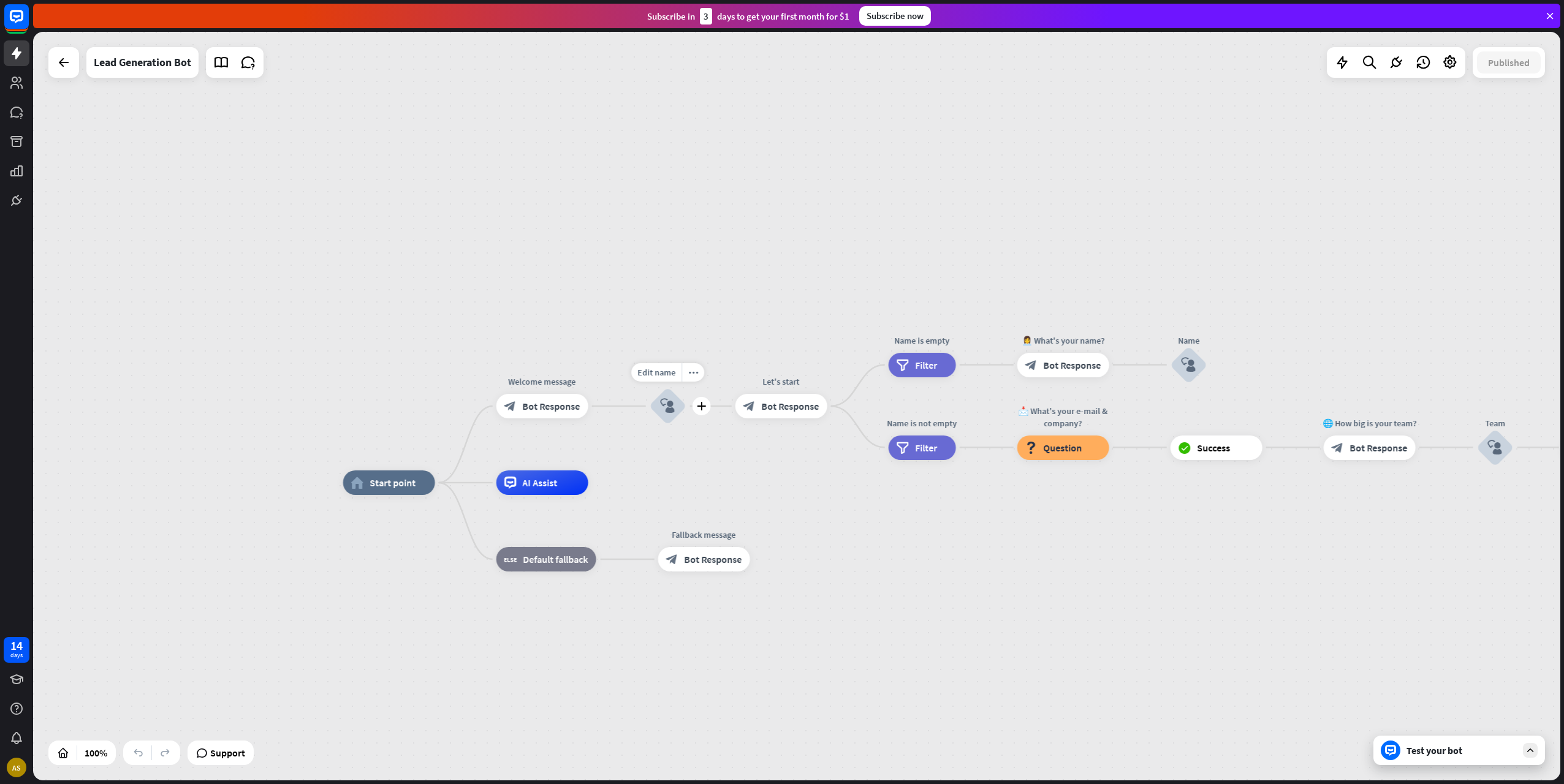
click at [670, 412] on icon "block_user_input" at bounding box center [668, 405] width 15 height 15
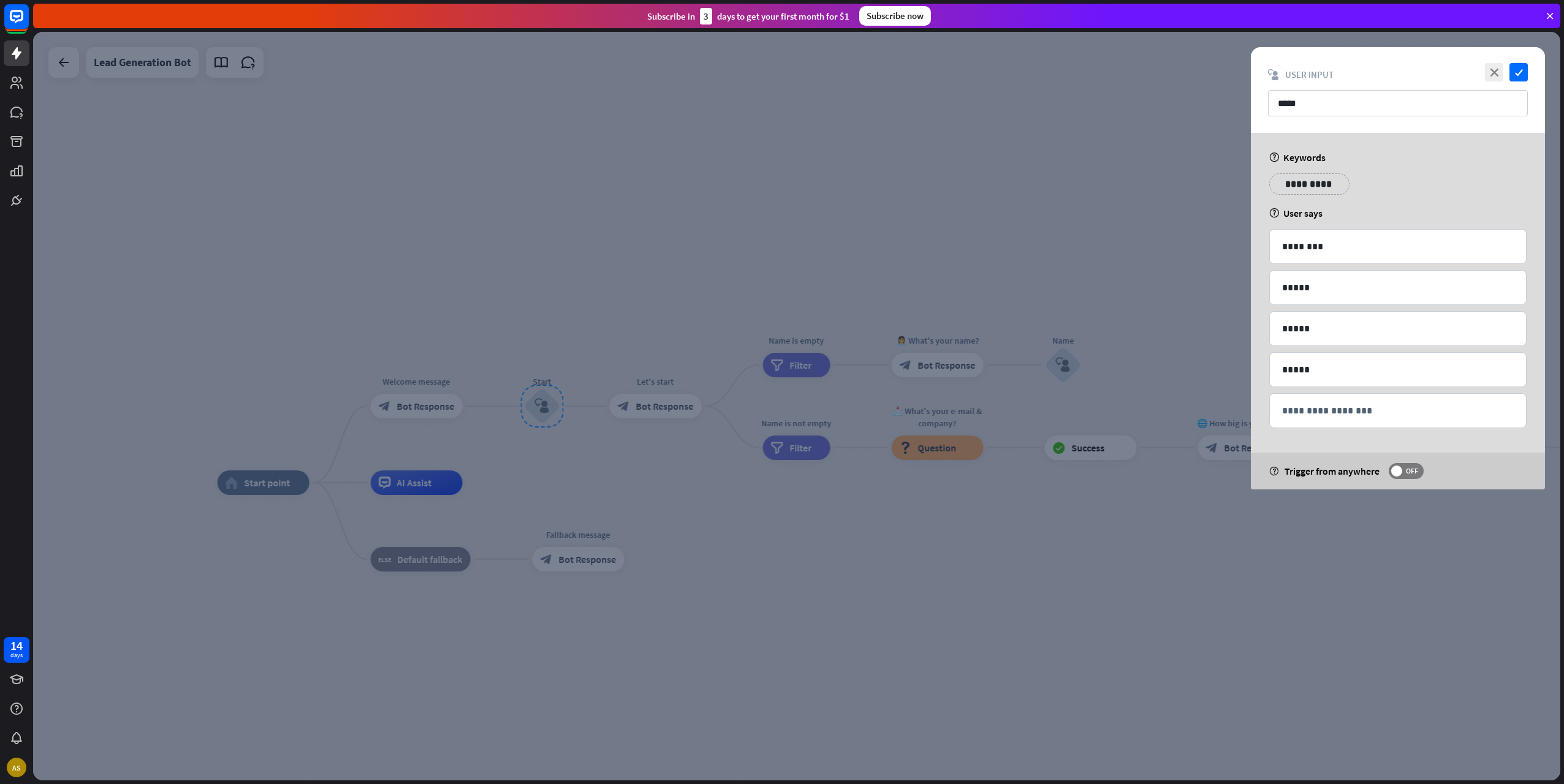
click at [678, 238] on div at bounding box center [796, 405] width 1527 height 748
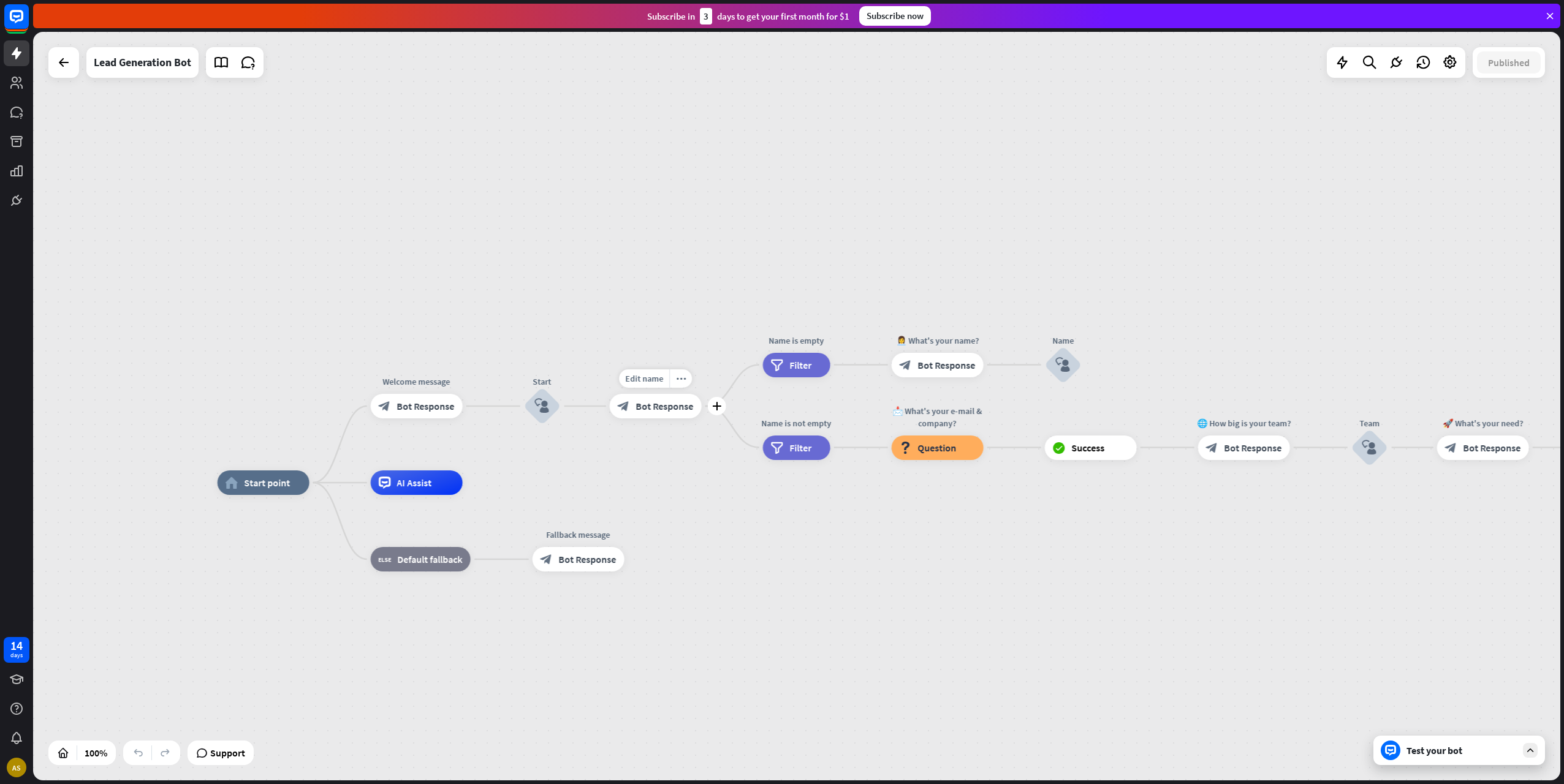
click at [662, 404] on span "Bot Response" at bounding box center [666, 405] width 58 height 12
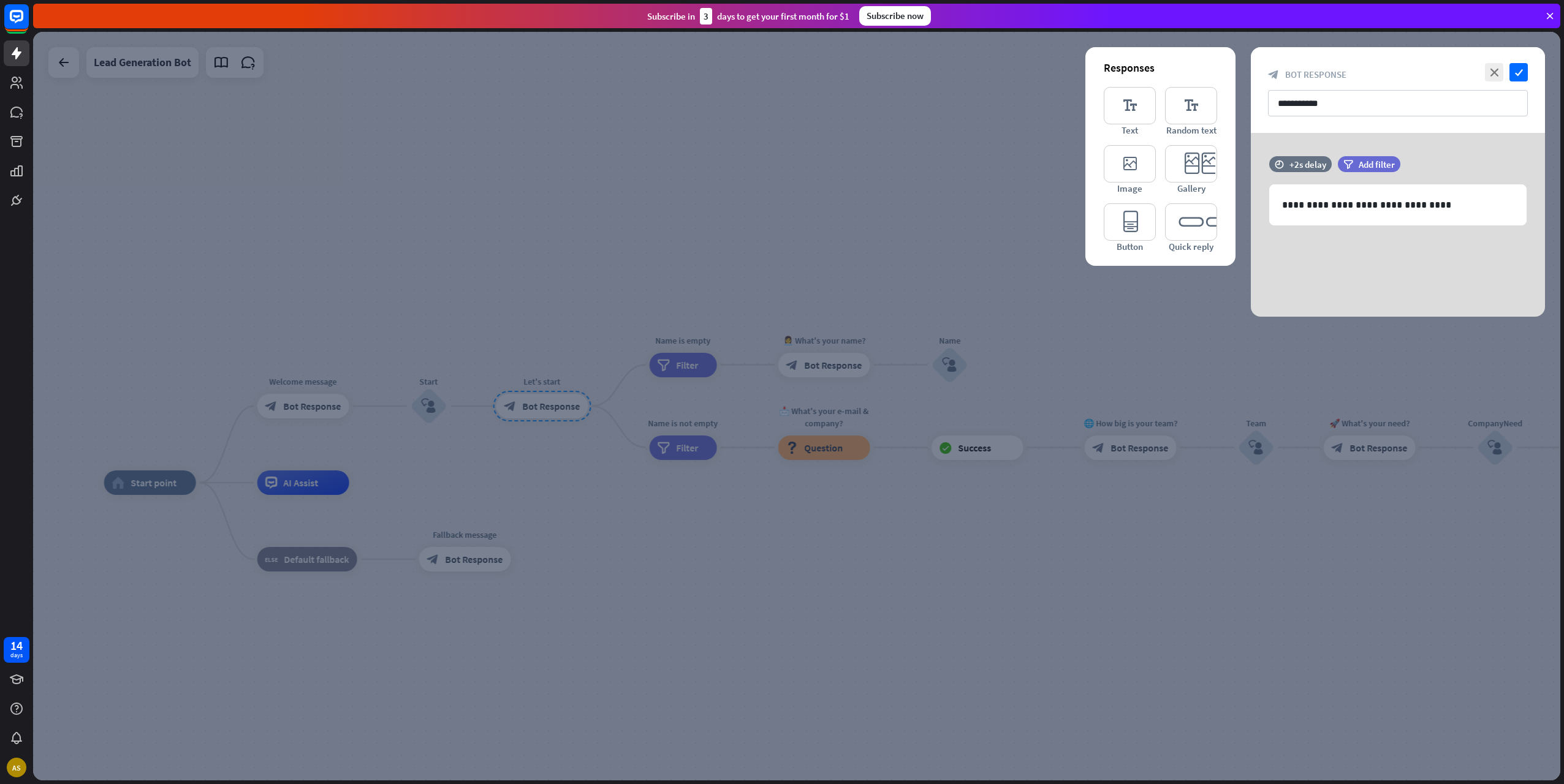
click at [803, 231] on div at bounding box center [796, 405] width 1527 height 748
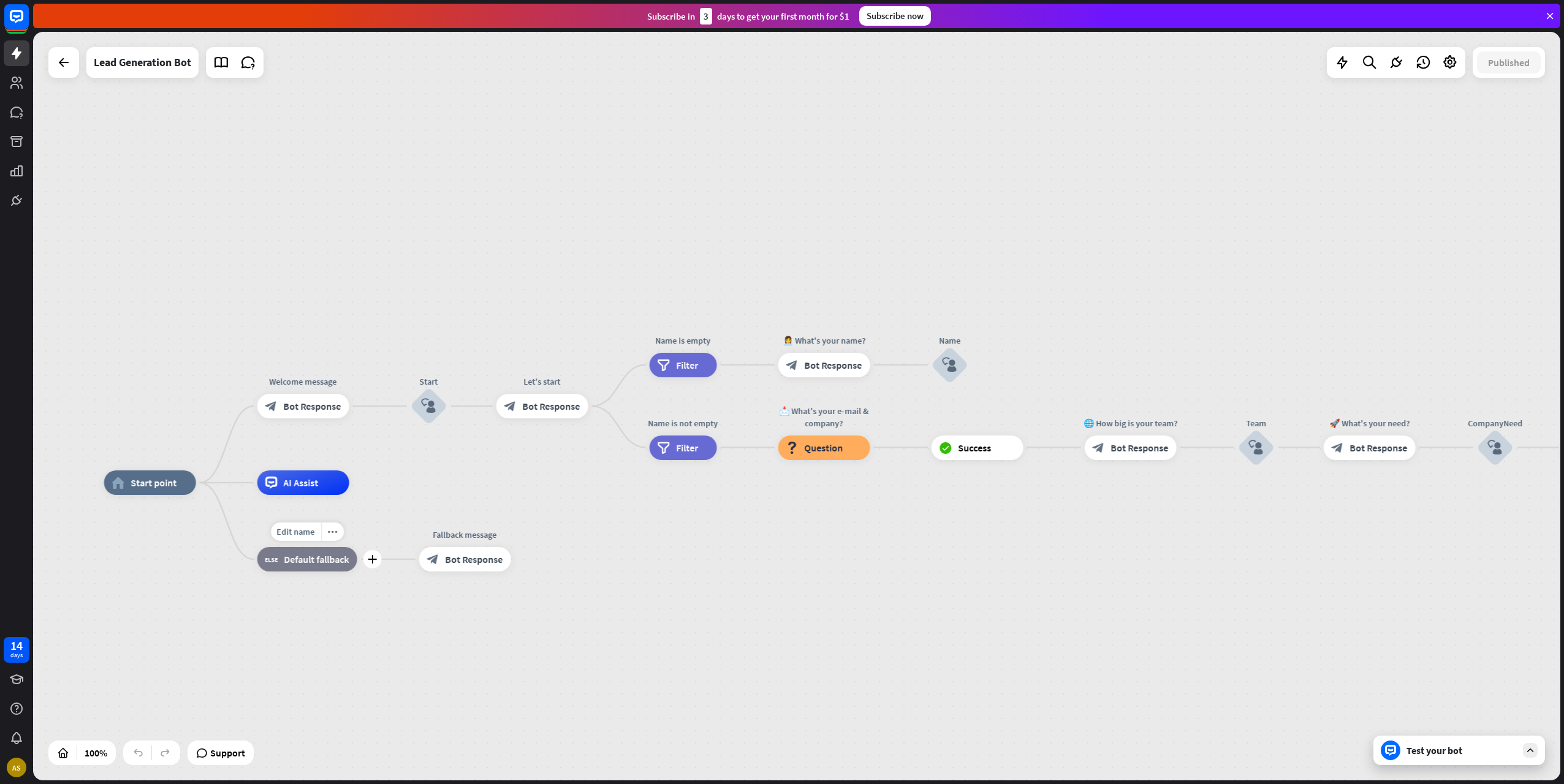
click at [320, 566] on div "block_fallback Default fallback" at bounding box center [308, 559] width 100 height 25
click at [1454, 755] on div "Test your bot" at bounding box center [1461, 750] width 110 height 12
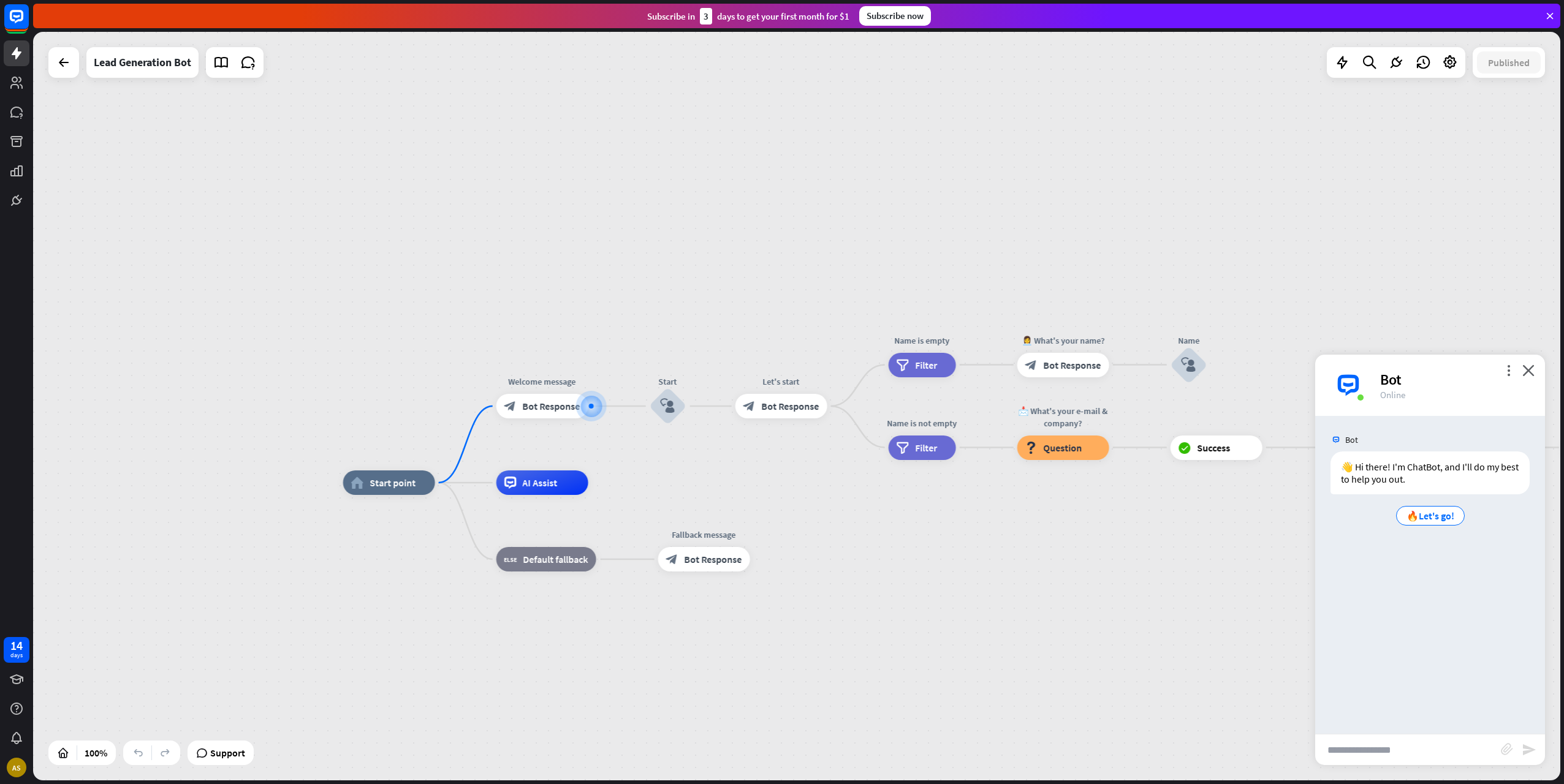
click at [1363, 383] on img at bounding box center [1348, 385] width 37 height 37
click at [1356, 386] on img at bounding box center [1348, 385] width 37 height 37
click at [1394, 377] on div "Bot" at bounding box center [1455, 379] width 150 height 19
click at [1509, 371] on icon "more_vert" at bounding box center [1509, 371] width 12 height 12
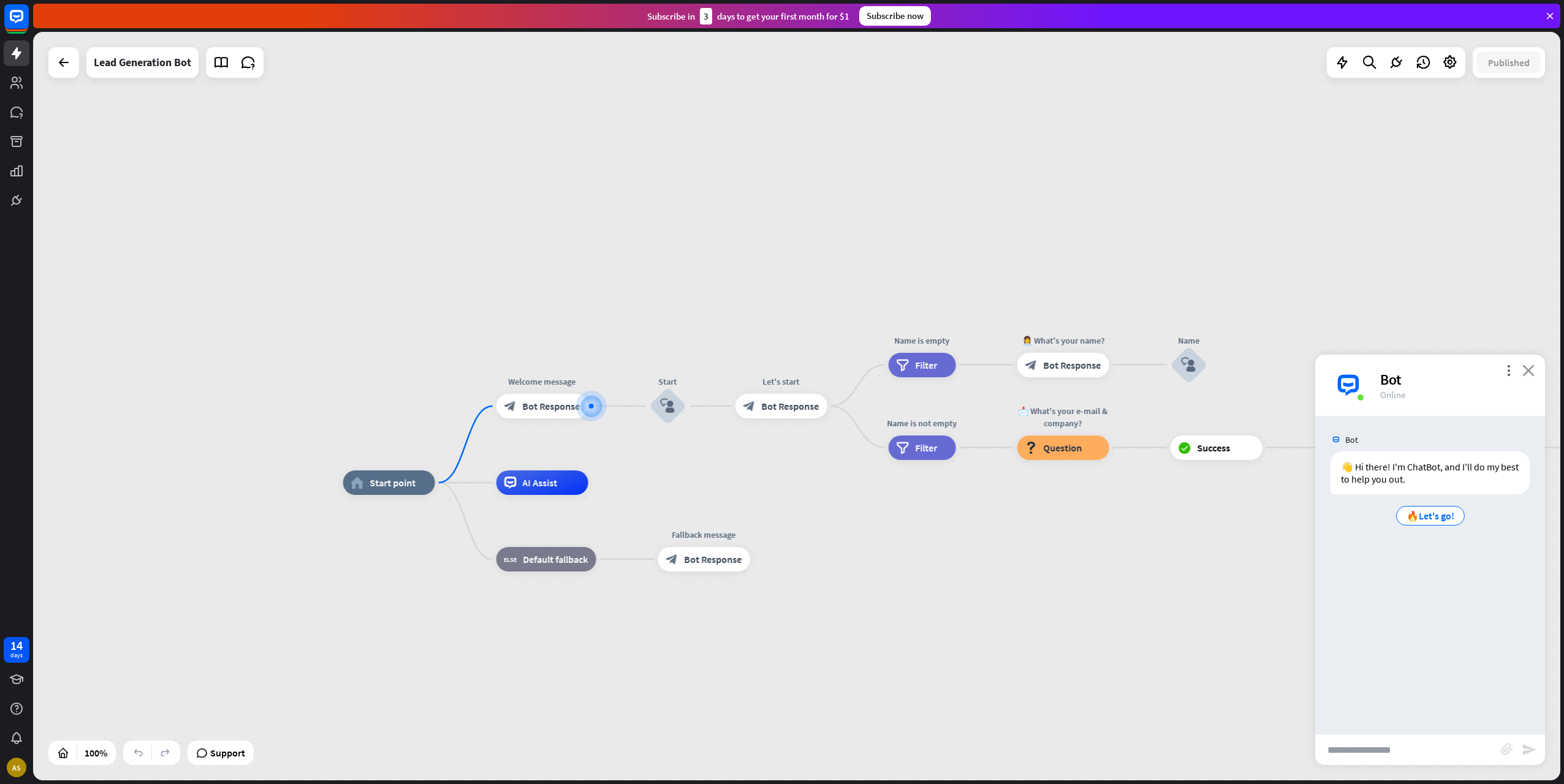
click at [1533, 366] on icon "close" at bounding box center [1528, 371] width 12 height 12
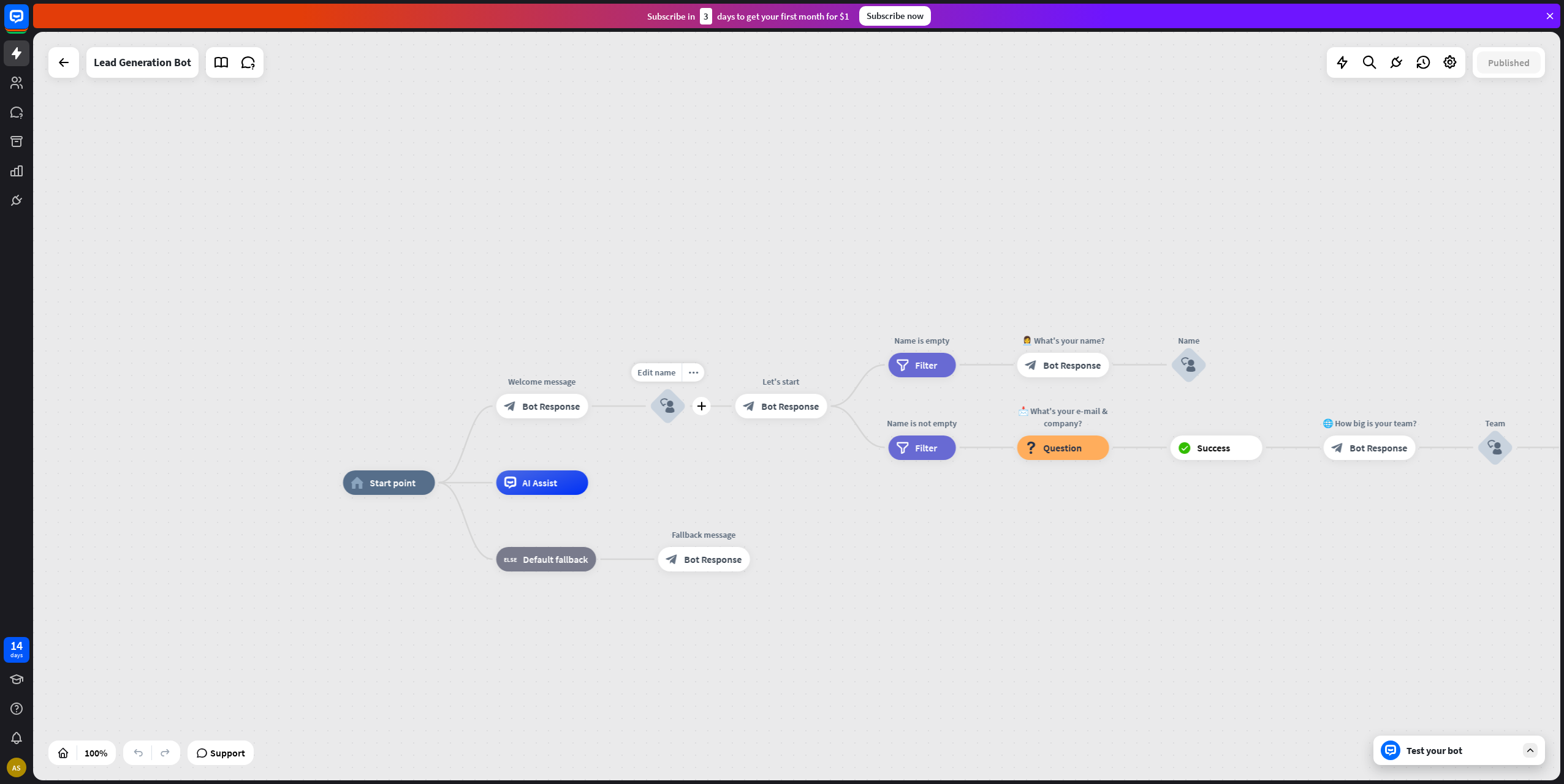
click at [671, 406] on icon "block_user_input" at bounding box center [668, 405] width 15 height 15
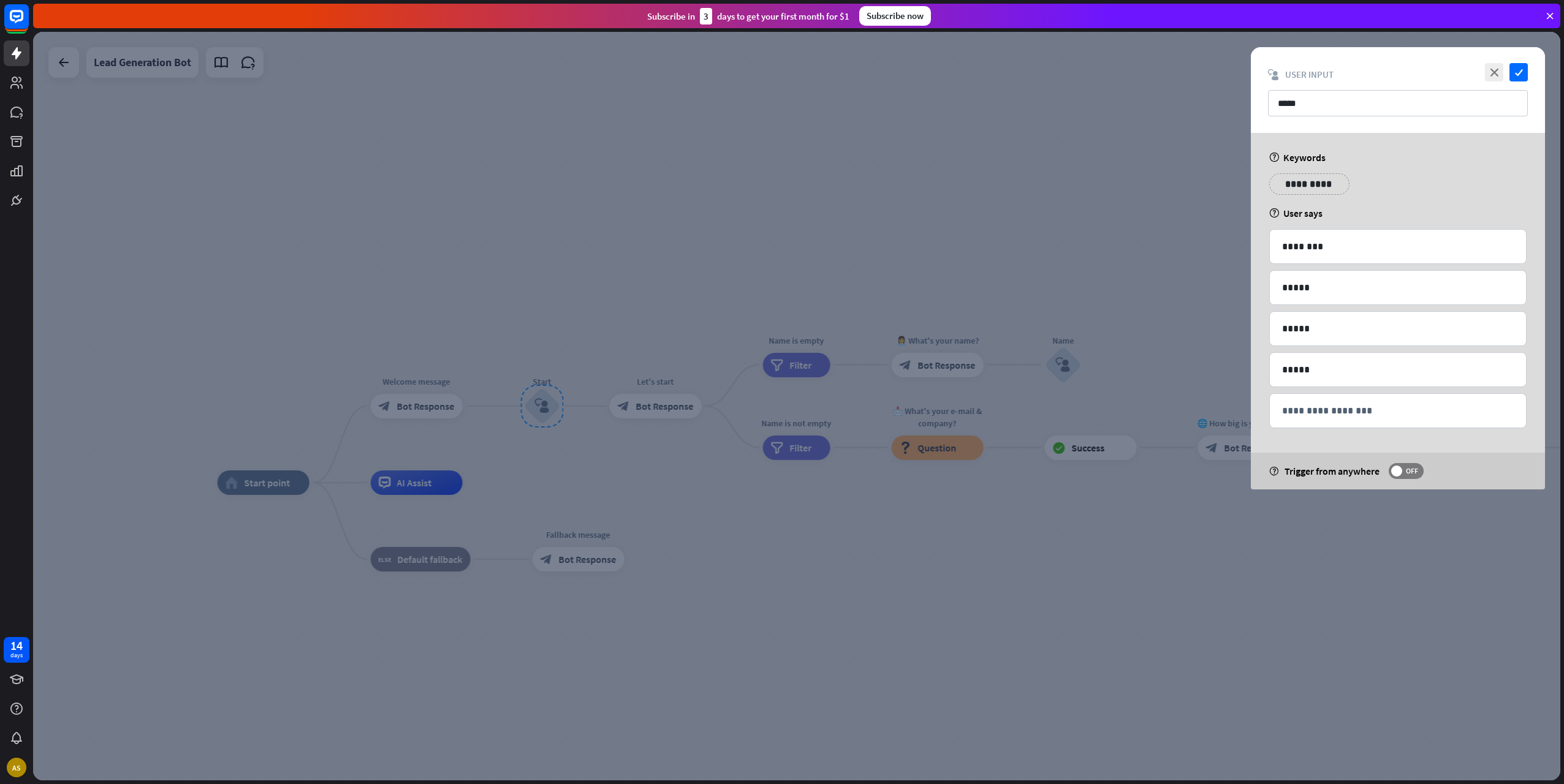
click at [697, 404] on div at bounding box center [796, 405] width 1527 height 748
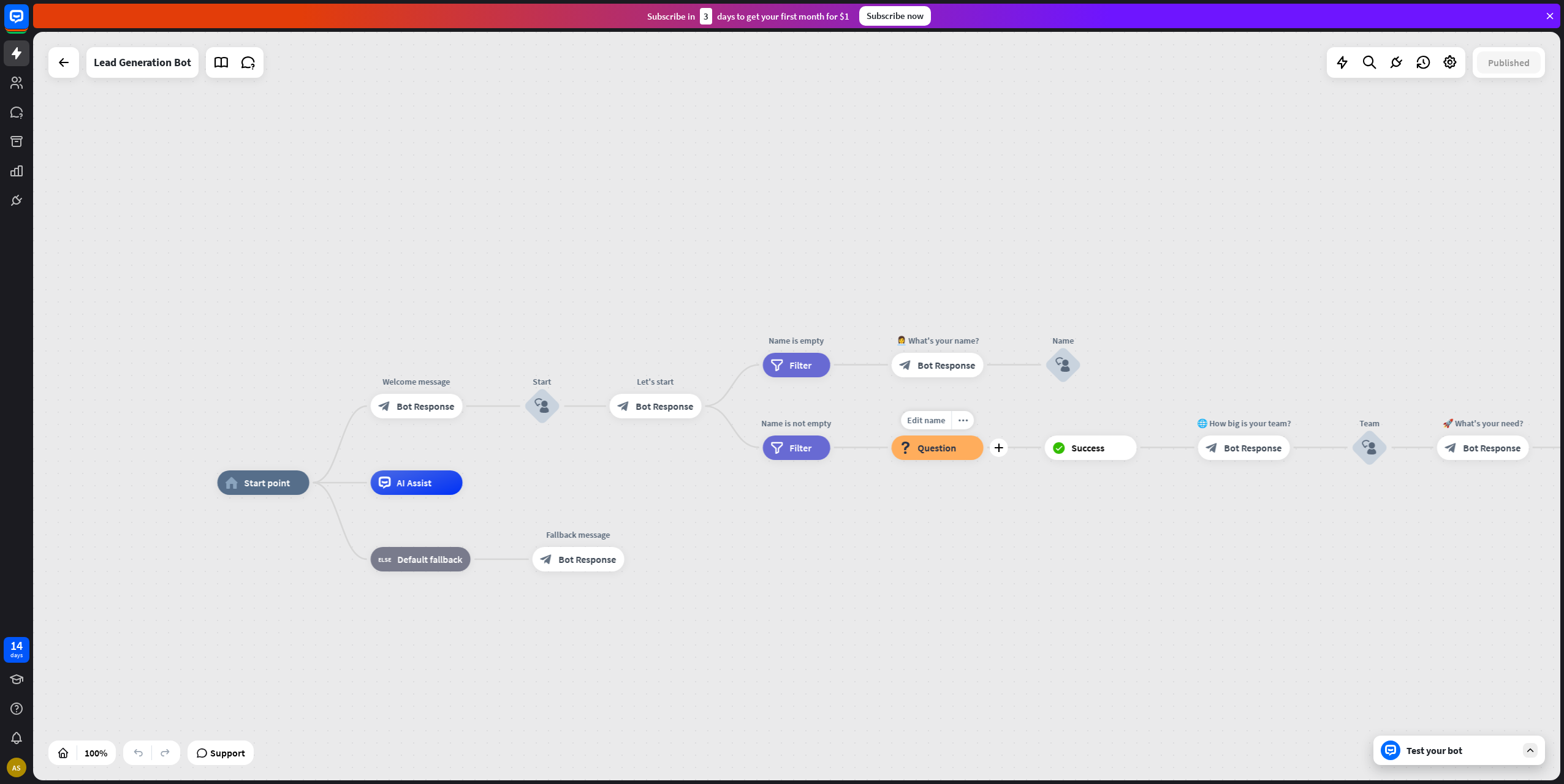
click at [952, 451] on span "Question" at bounding box center [937, 447] width 39 height 12
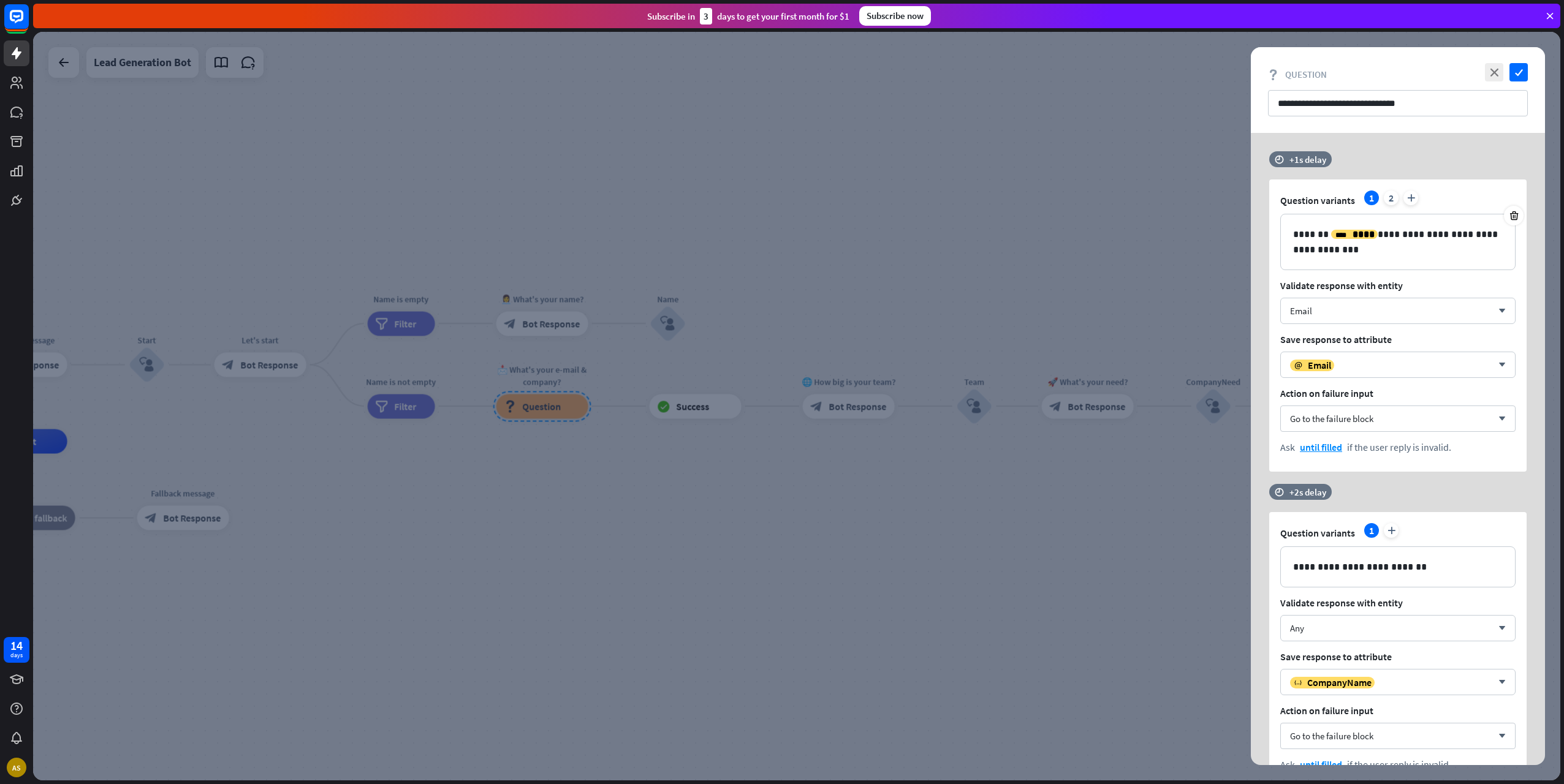
click at [1553, 12] on icon at bounding box center [1549, 15] width 11 height 11
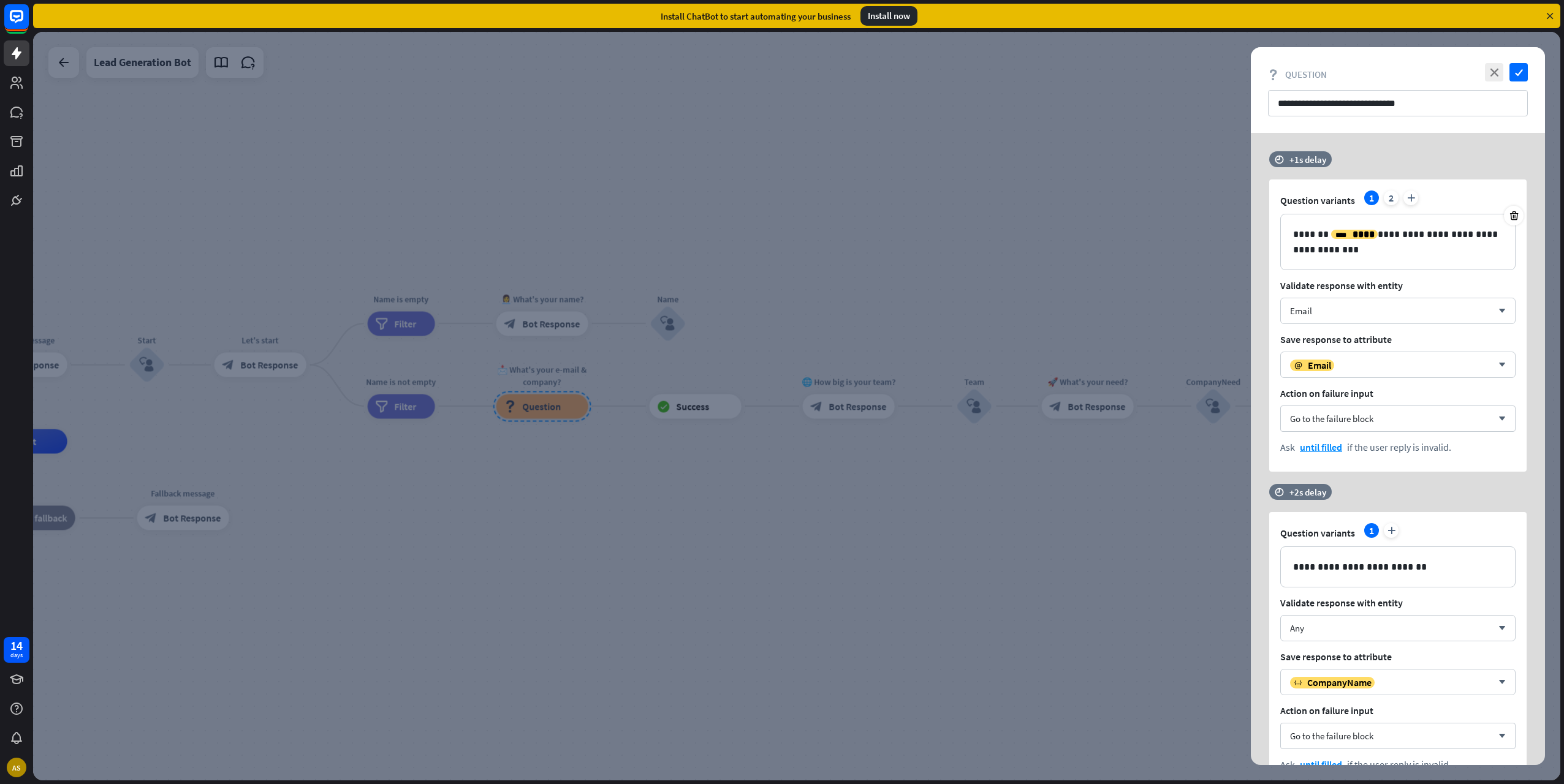
click at [1553, 12] on icon at bounding box center [1549, 15] width 11 height 11
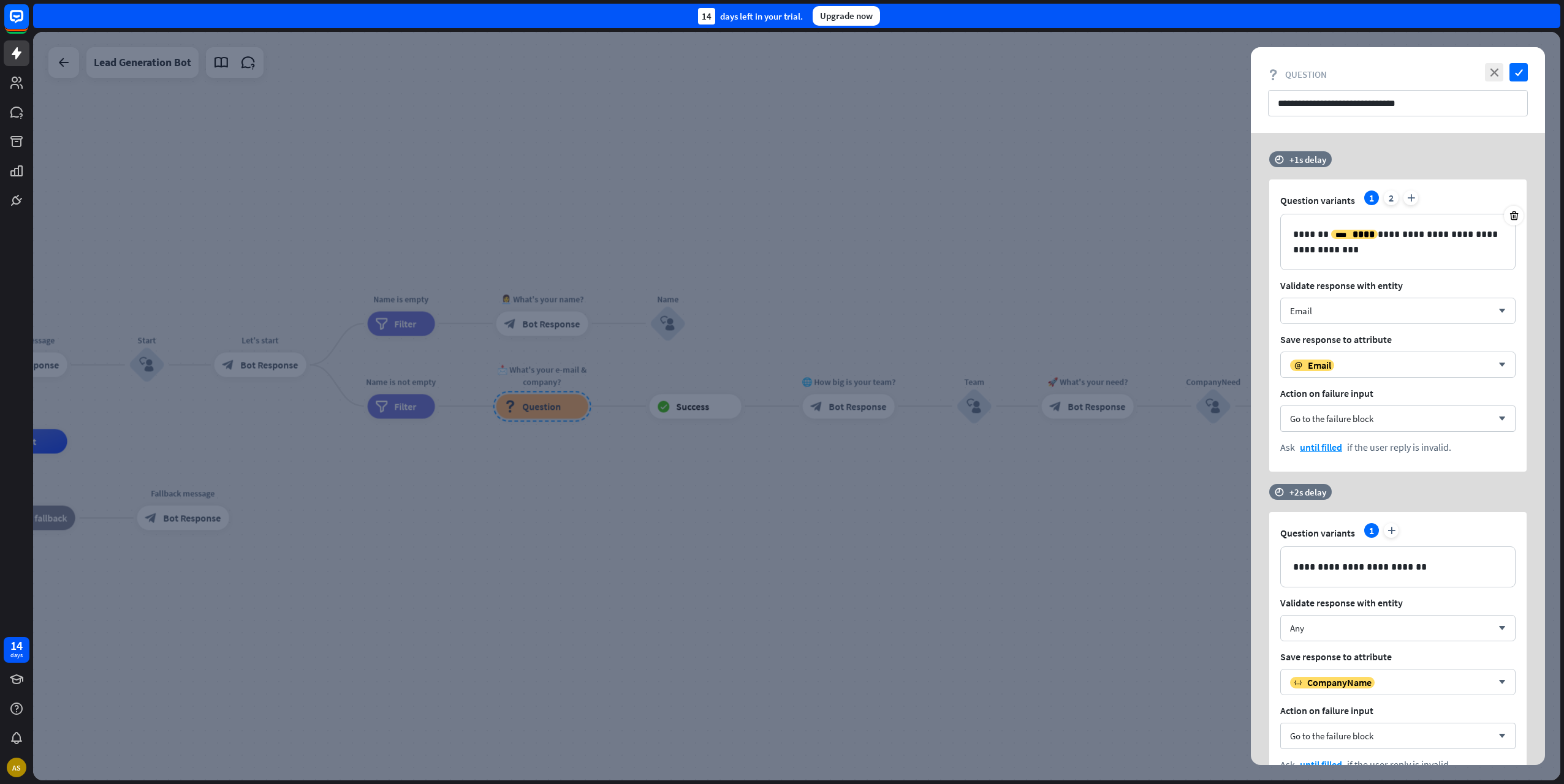
click at [1153, 136] on div at bounding box center [796, 405] width 1527 height 748
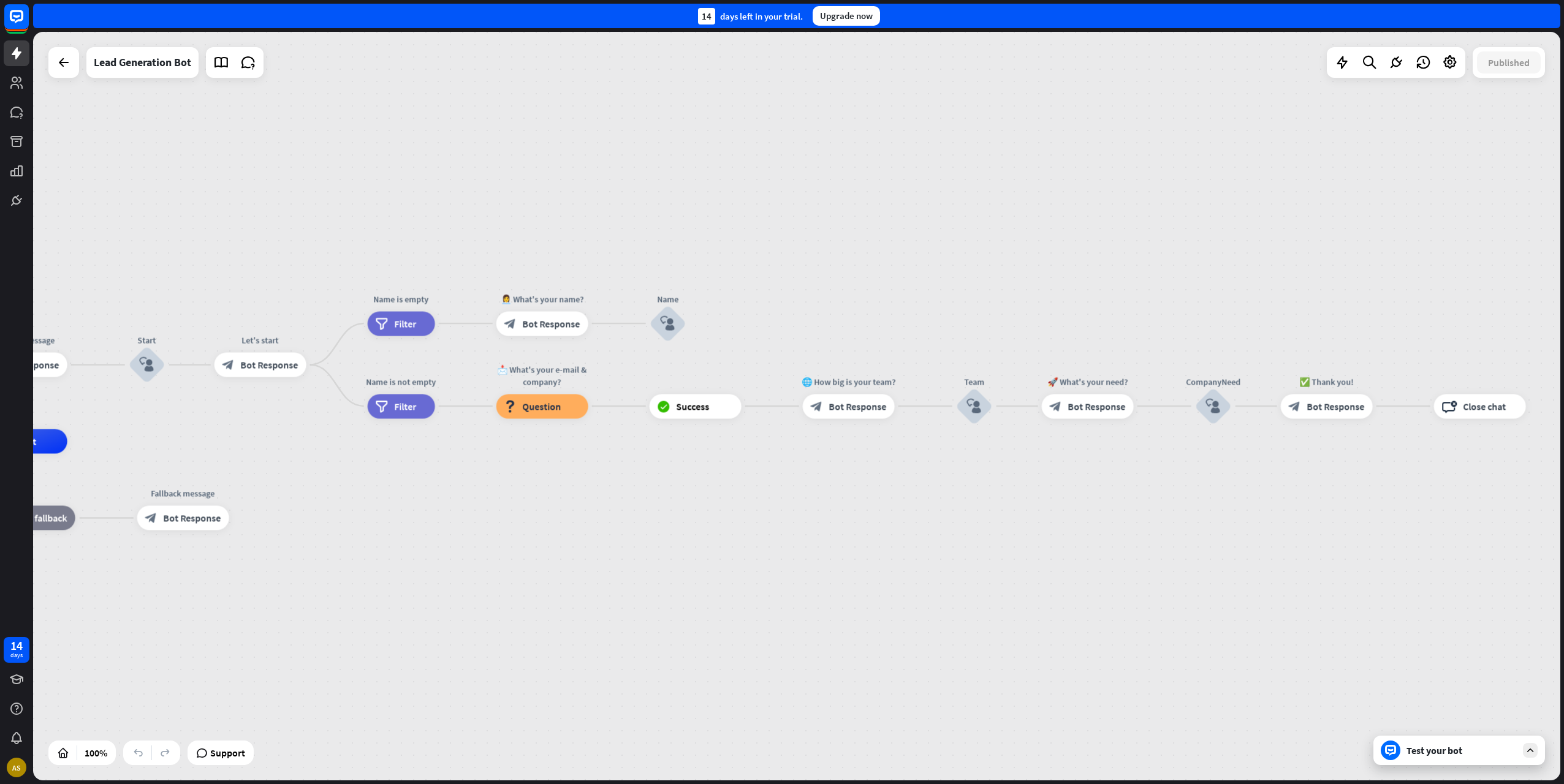
click at [1056, 175] on div "home_2 Start point Welcome message block_bot_response Bot Response Start block_…" at bounding box center [796, 405] width 1527 height 748
drag, startPoint x: 282, startPoint y: 782, endPoint x: 197, endPoint y: 778, distance: 85.1
click at [208, 779] on div "home_2 Start point Welcome message block_bot_response Bot Response Start block_…" at bounding box center [798, 407] width 1531 height 752
drag, startPoint x: 1187, startPoint y: 781, endPoint x: 1268, endPoint y: 777, distance: 81.1
click at [1268, 777] on div "home_2 Start point Welcome message block_bot_response Bot Response Start block_…" at bounding box center [798, 407] width 1531 height 752
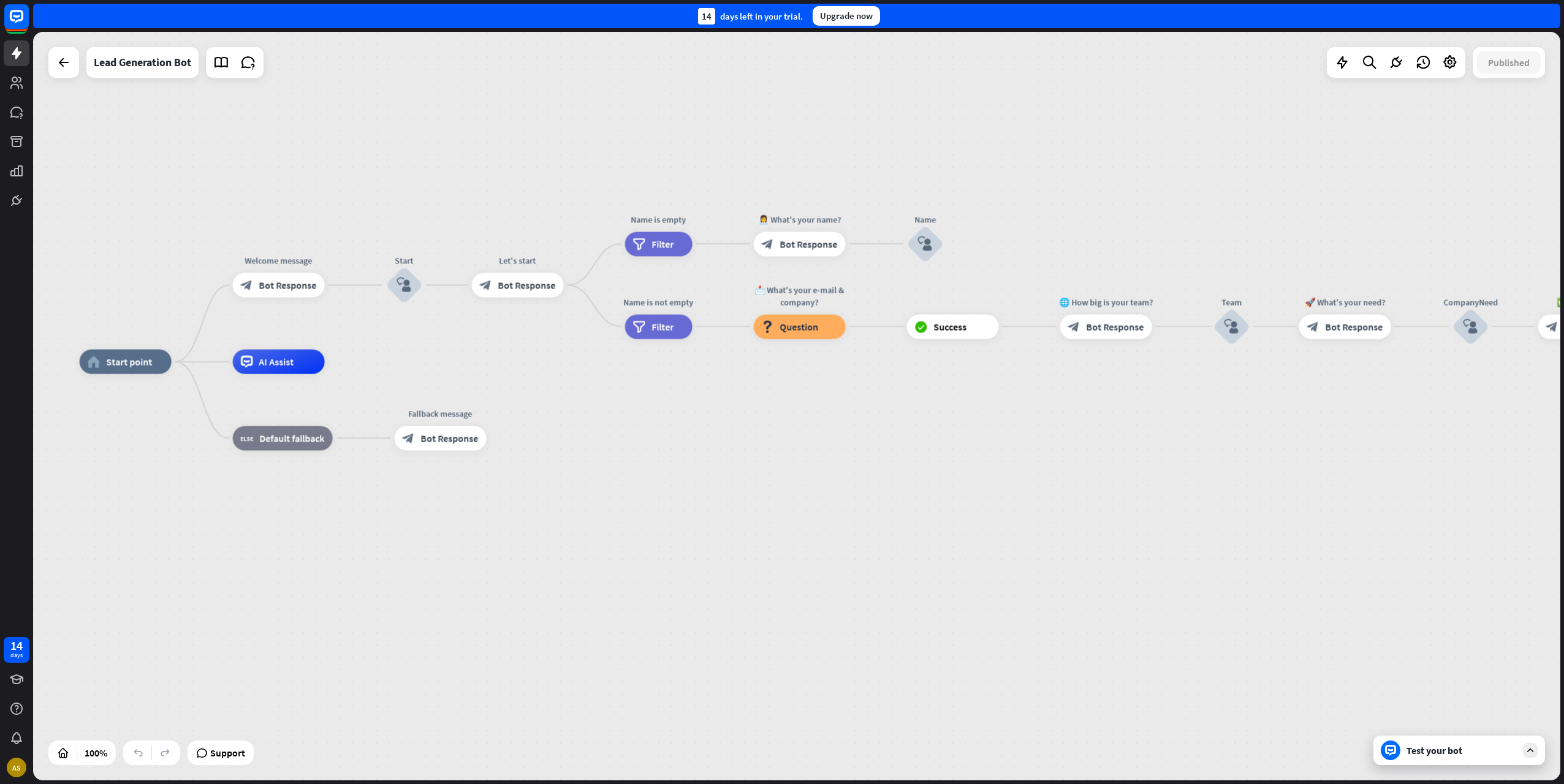
drag, startPoint x: 601, startPoint y: 698, endPoint x: 882, endPoint y: 617, distance: 292.4
click at [882, 617] on div "home_2 Start point Welcome message block_bot_response Bot Response Start block_…" at bounding box center [843, 735] width 1527 height 748
